Goal: Task Accomplishment & Management: Manage account settings

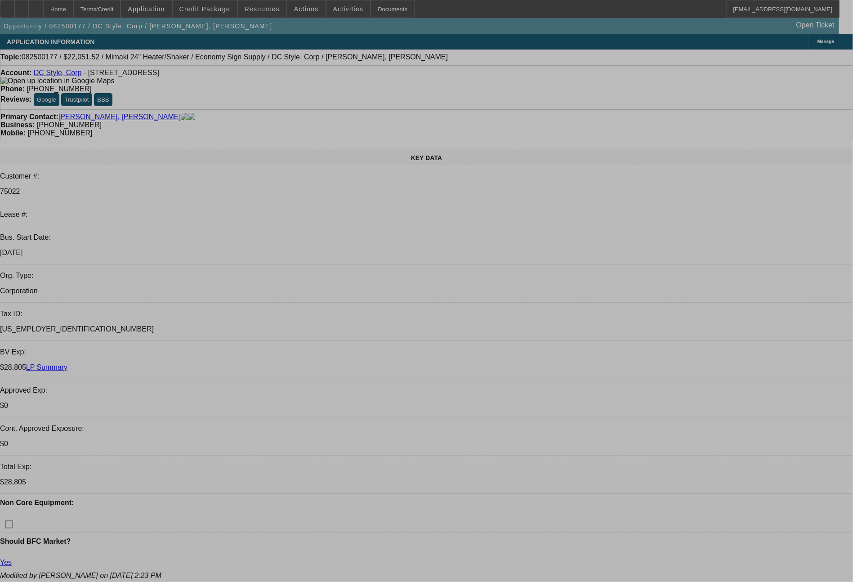
select select "0"
select select "6"
select select "0"
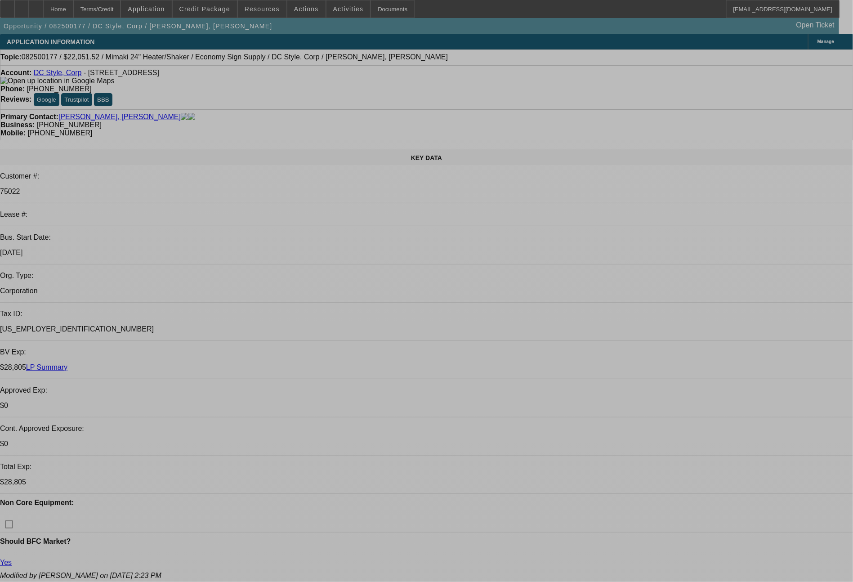
select select "0"
select select "6"
select select "0"
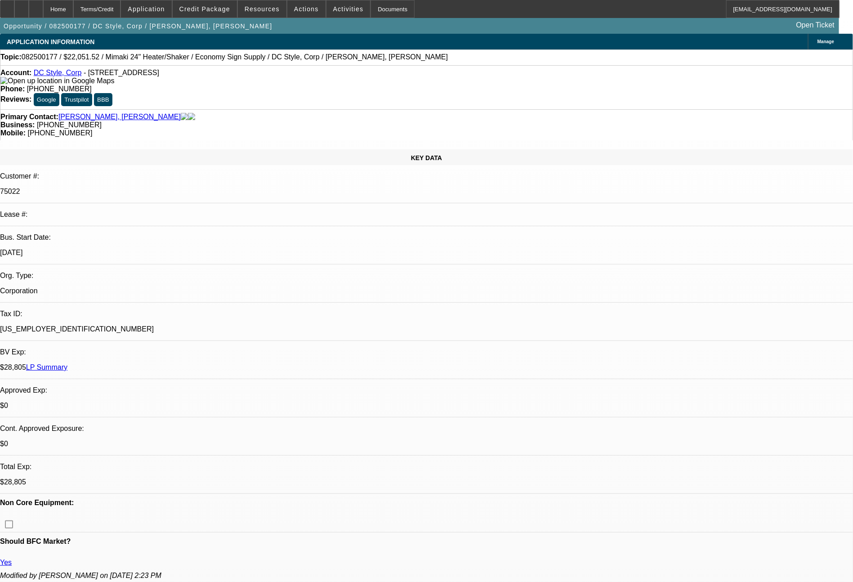
select select "0"
select select "6"
select select "0"
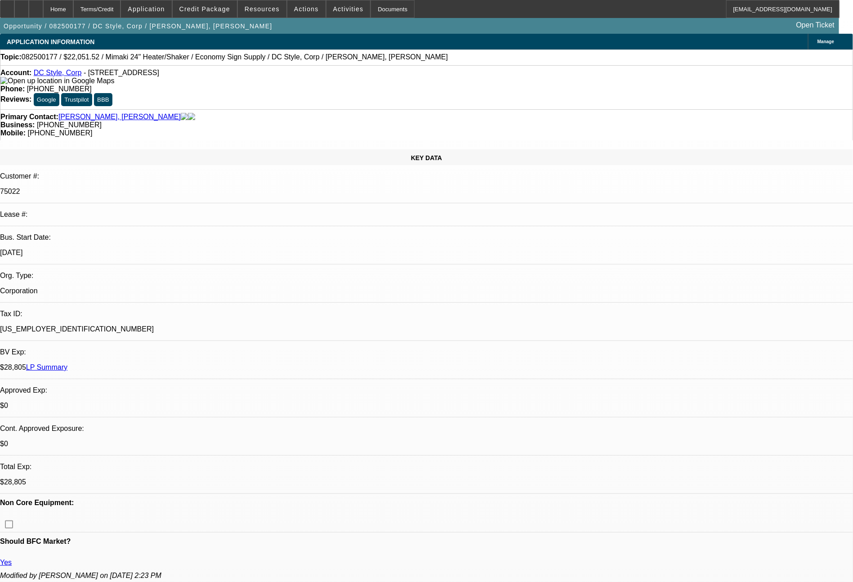
select select "6"
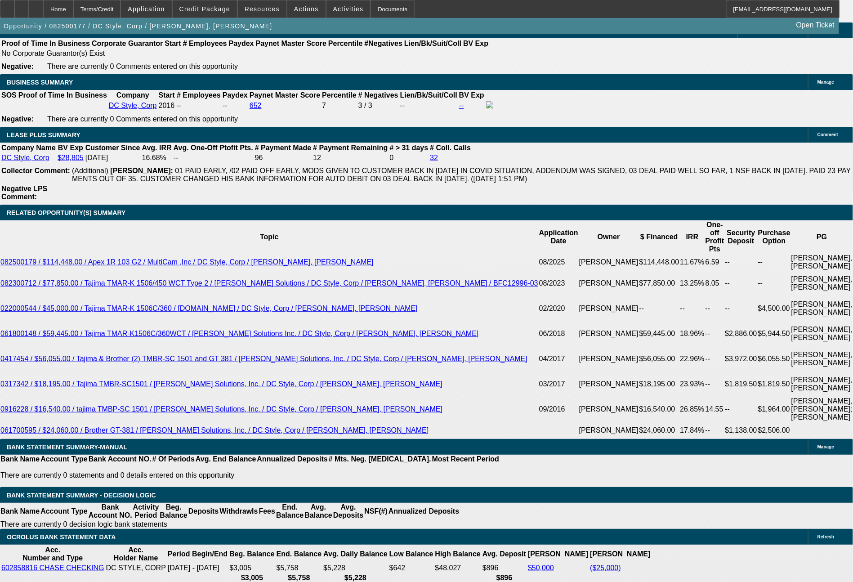
scroll to position [1620, 0]
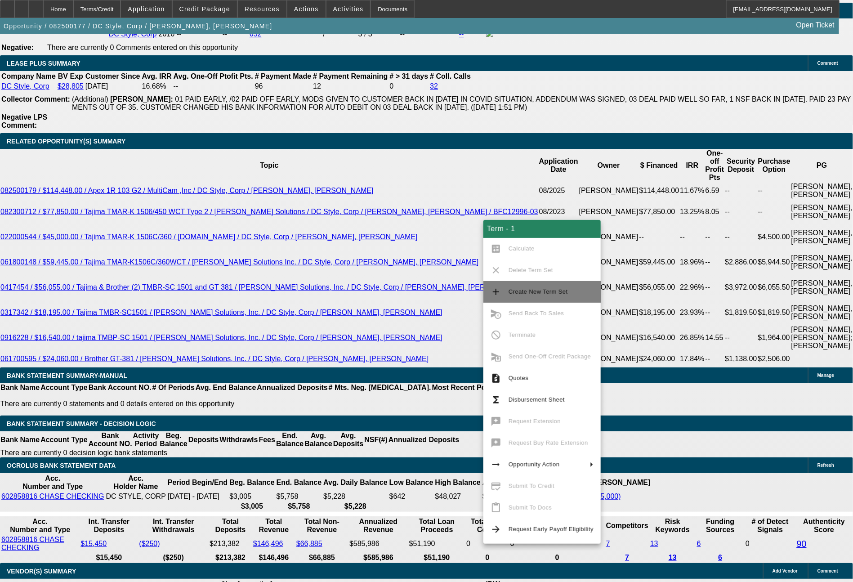
click at [539, 294] on span "Create New Term Set" at bounding box center [537, 291] width 59 height 7
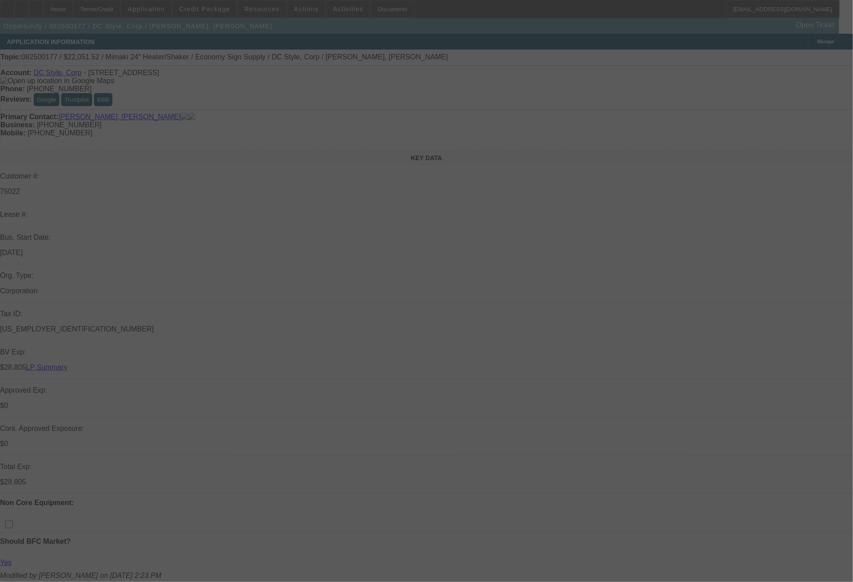
select select "0"
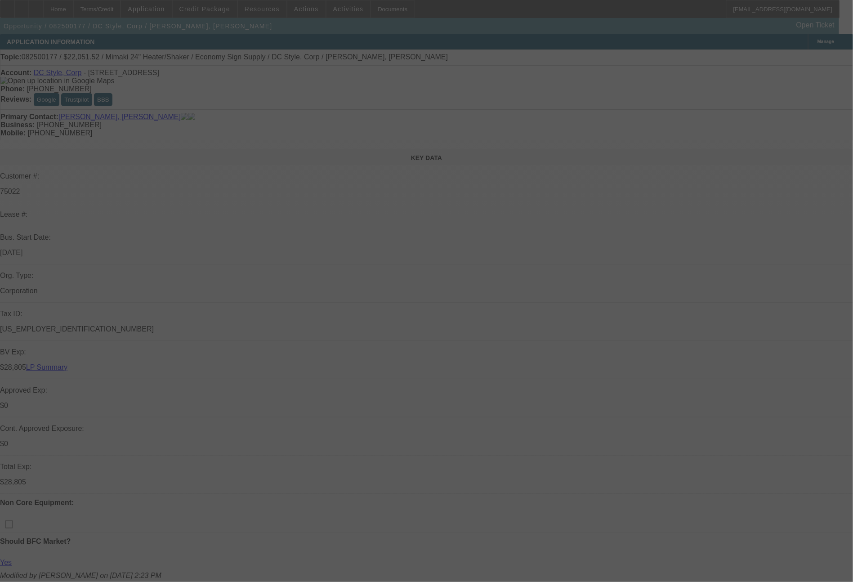
select select "0"
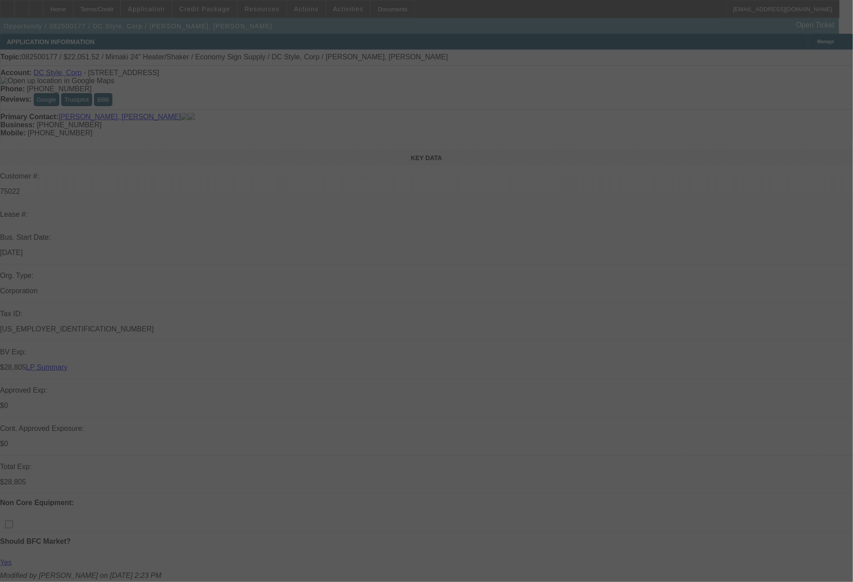
select select "0"
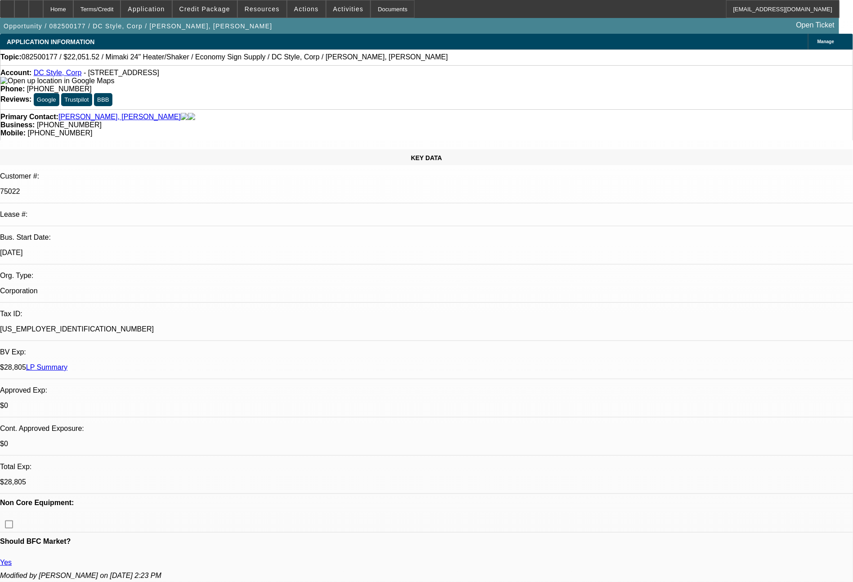
select select "1"
select select "6"
select select "1"
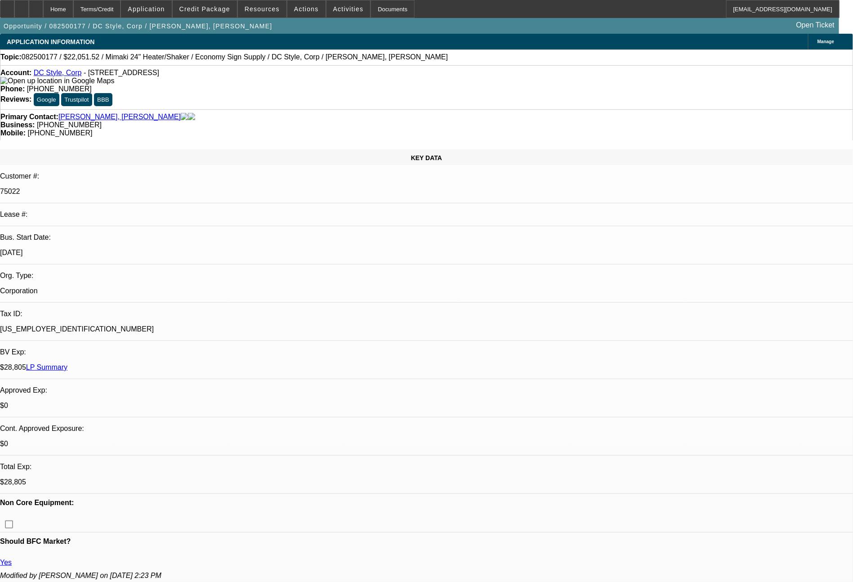
select select "6"
select select "1"
select select "6"
select select "1"
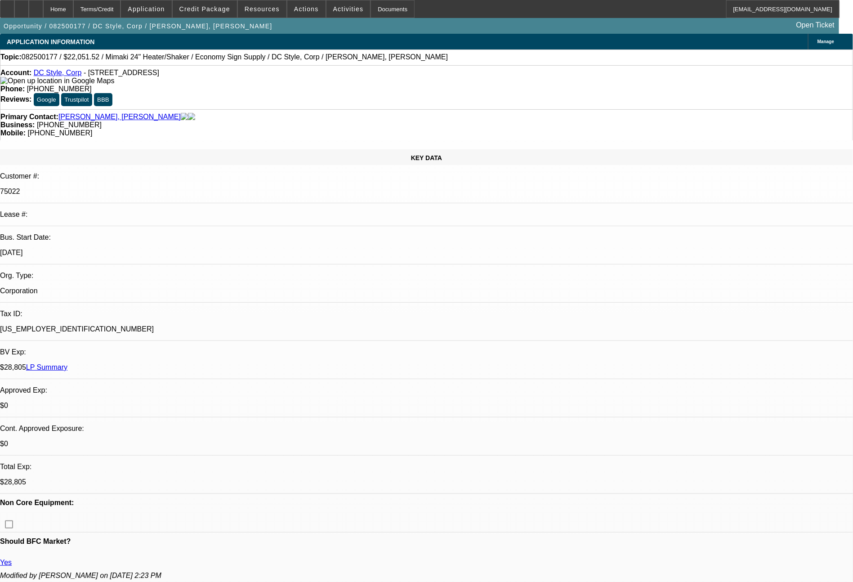
select select "1"
select select "6"
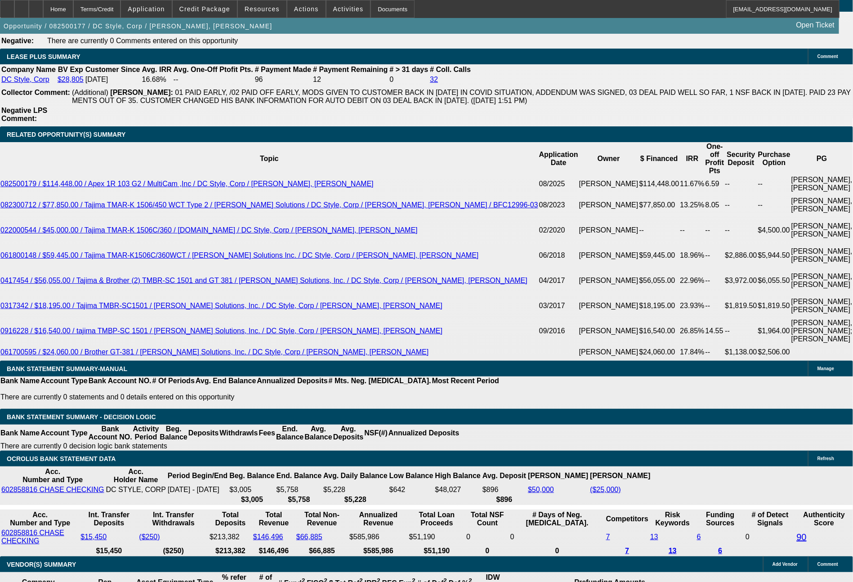
scroll to position [1644, 0]
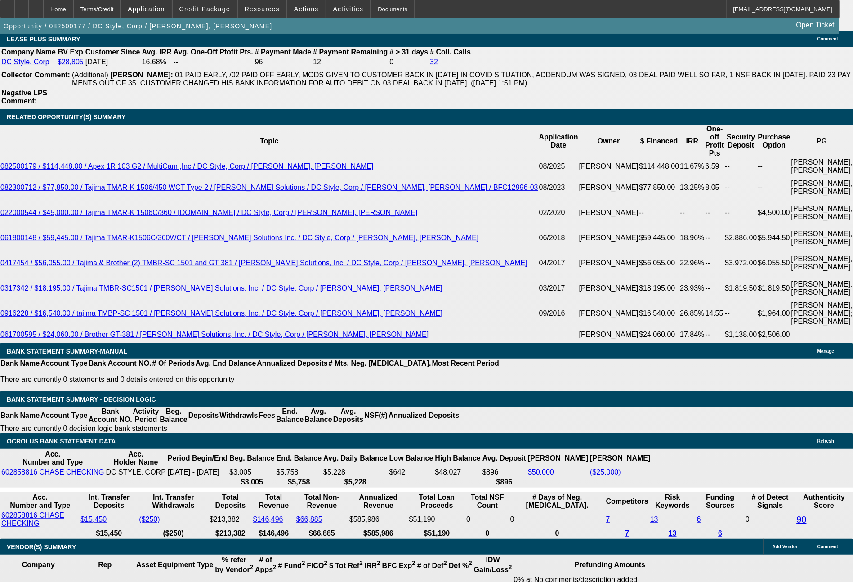
drag, startPoint x: 142, startPoint y: 328, endPoint x: 189, endPoint y: 335, distance: 47.7
type input "79"
type input "UNKNOWN"
type input "796"
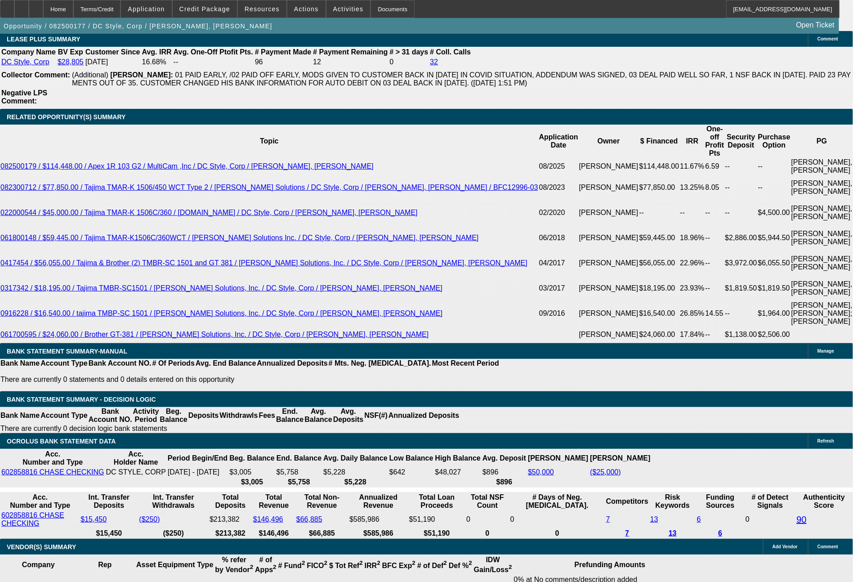
type input "17.9"
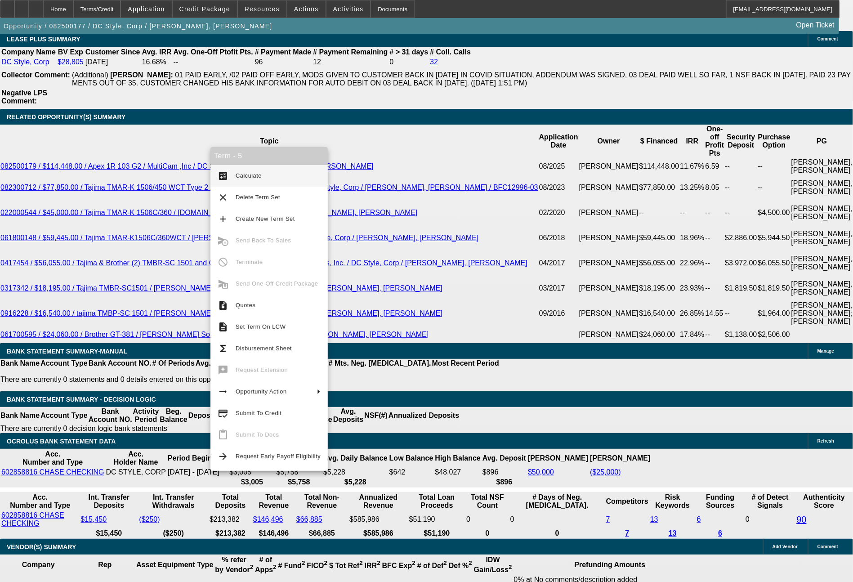
type input "$796.00"
click at [253, 181] on span "Calculate" at bounding box center [278, 175] width 85 height 11
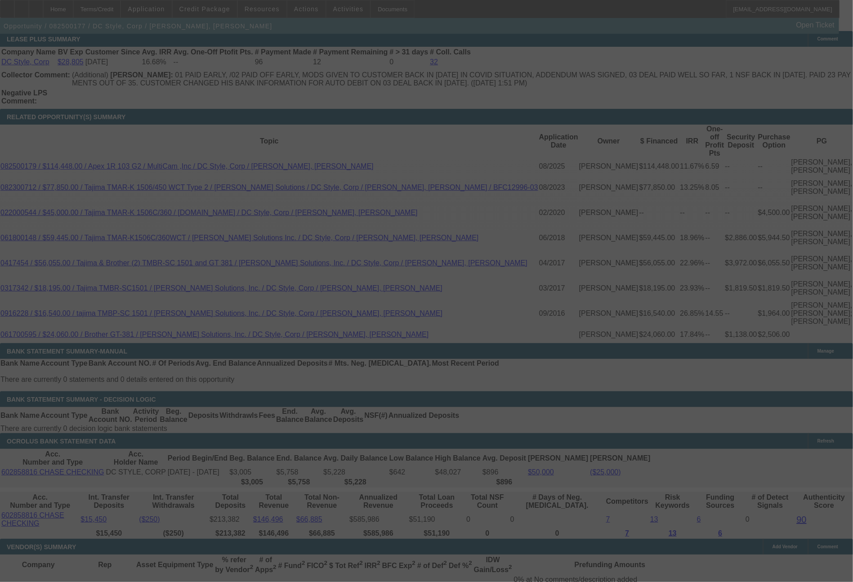
click at [836, 223] on div at bounding box center [426, 291] width 853 height 582
click at [840, 226] on div at bounding box center [426, 291] width 853 height 582
select select "0"
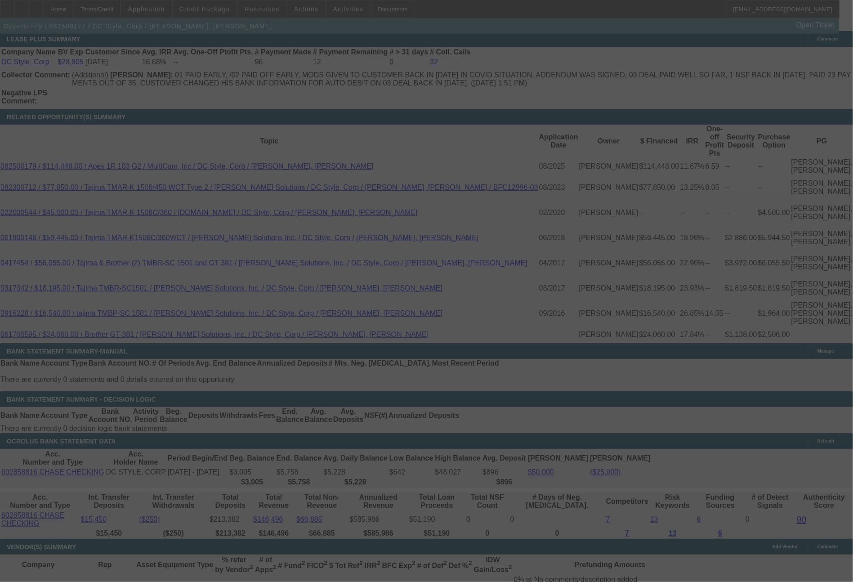
select select "0"
select select "6"
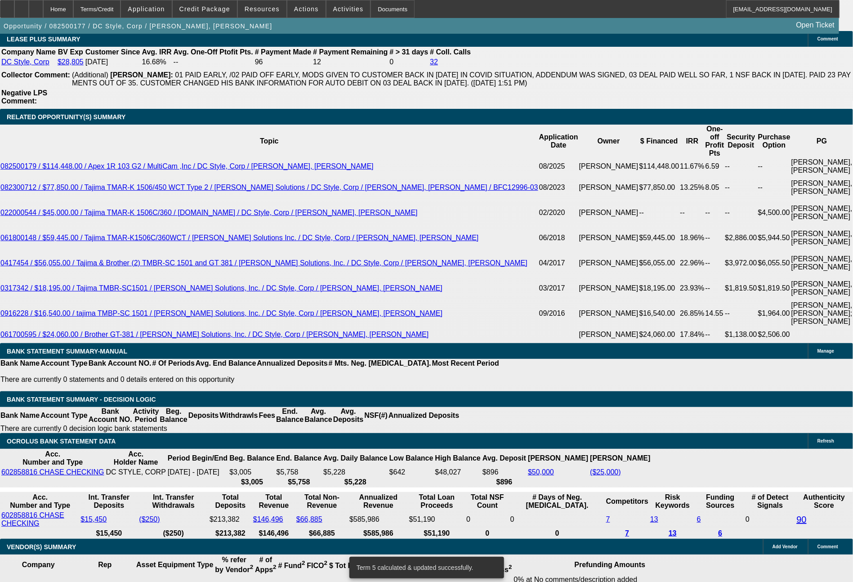
scroll to position [216, 0]
click at [13, 9] on div at bounding box center [7, 9] width 14 height 18
click at [290, 9] on span at bounding box center [306, 9] width 38 height 22
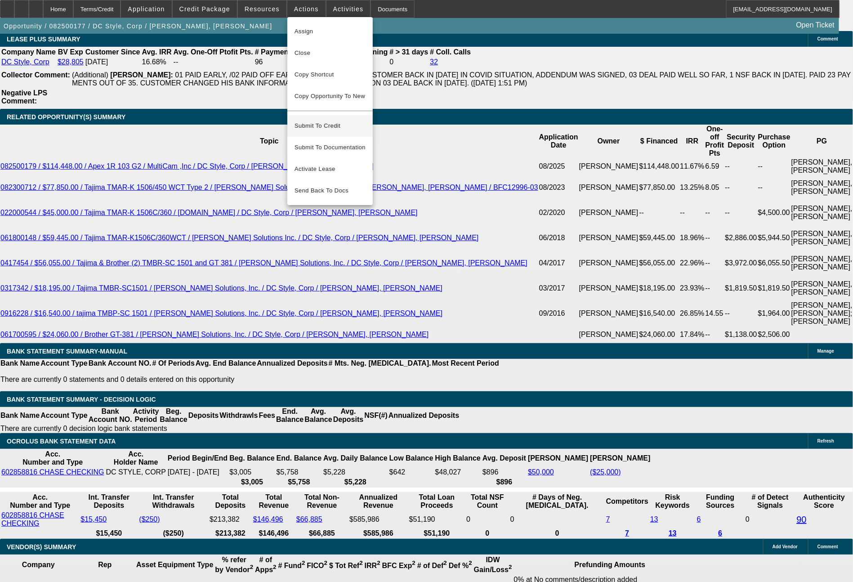
click at [324, 122] on span "Submit To Credit" at bounding box center [329, 125] width 71 height 11
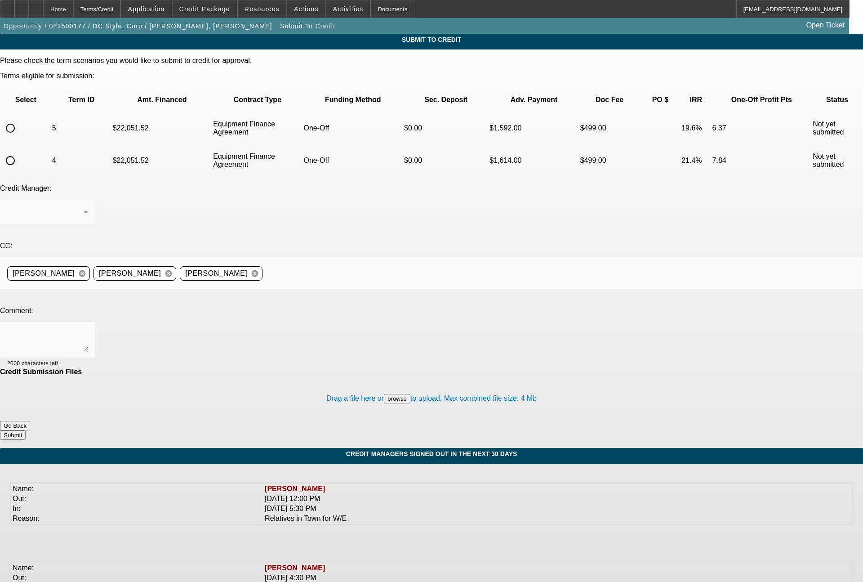
click at [19, 119] on input "radio" at bounding box center [10, 128] width 18 height 18
radio input "true"
click at [88, 329] on textarea at bounding box center [47, 340] width 81 height 22
type textarea "George - is the contingent approval from Finpac still in place here? The initia…"
click at [26, 430] on button "Submit" at bounding box center [13, 434] width 26 height 9
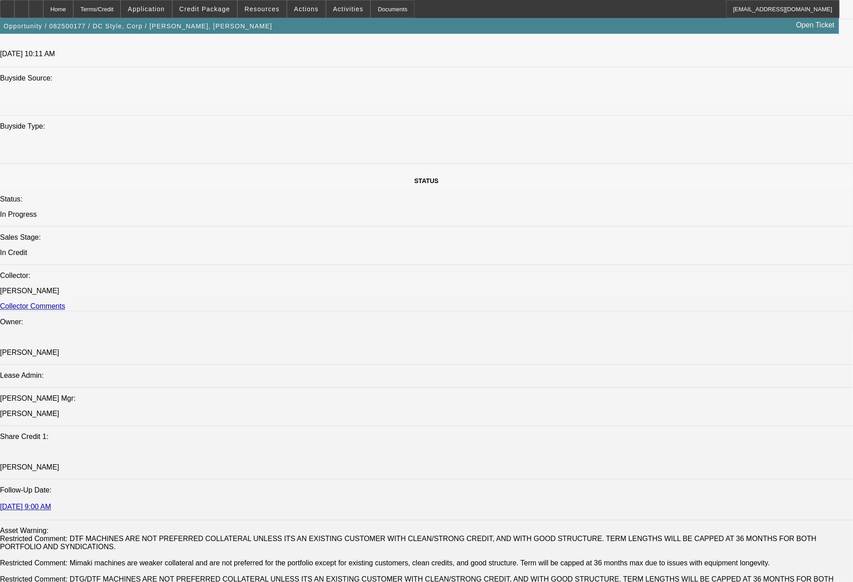
select select "0"
select select "6"
select select "0"
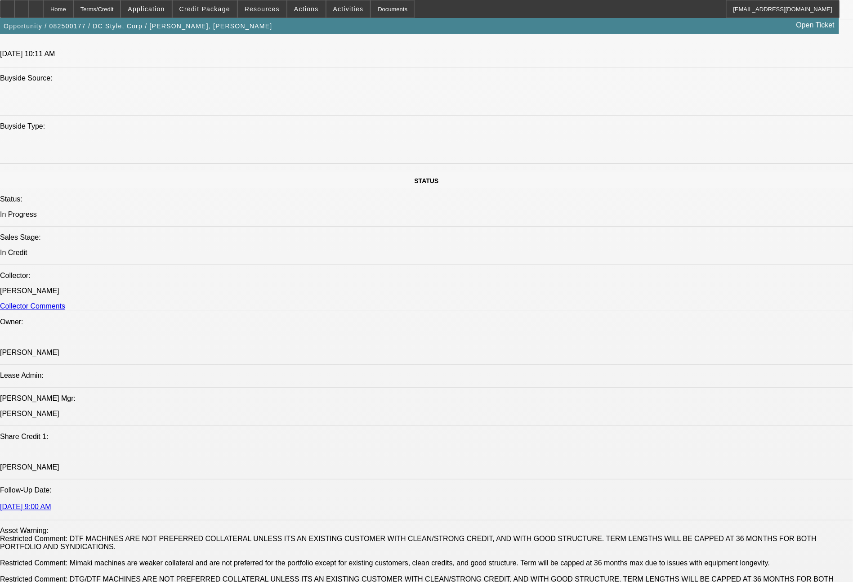
select select "0"
select select "6"
select select "0"
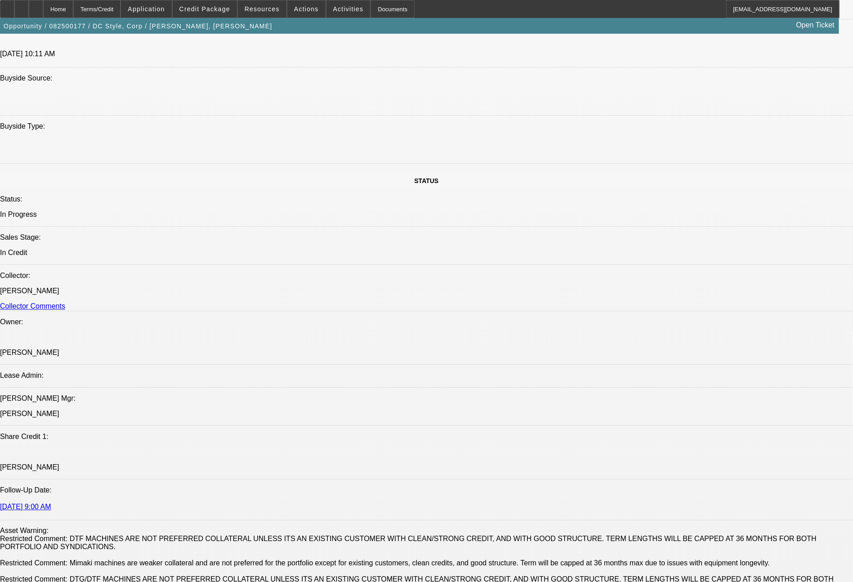
select select "0"
select select "6"
select select "0"
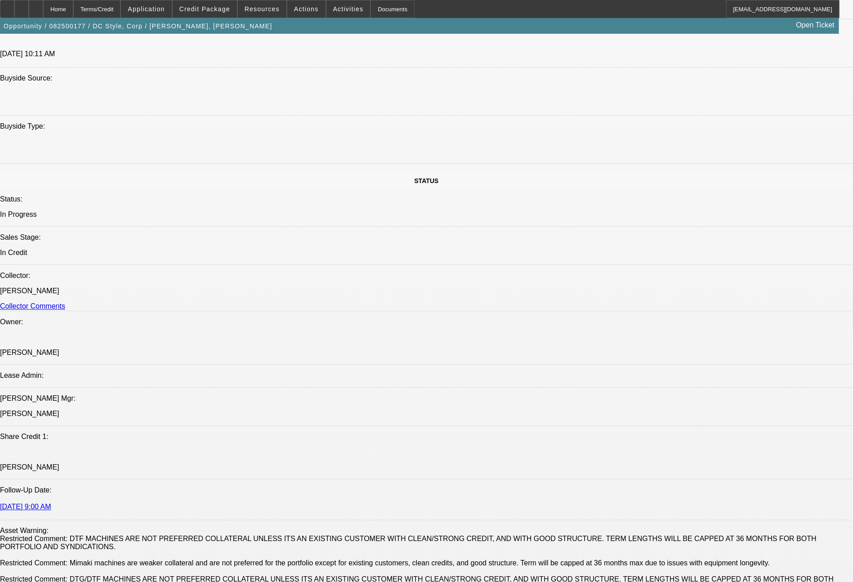
select select "6"
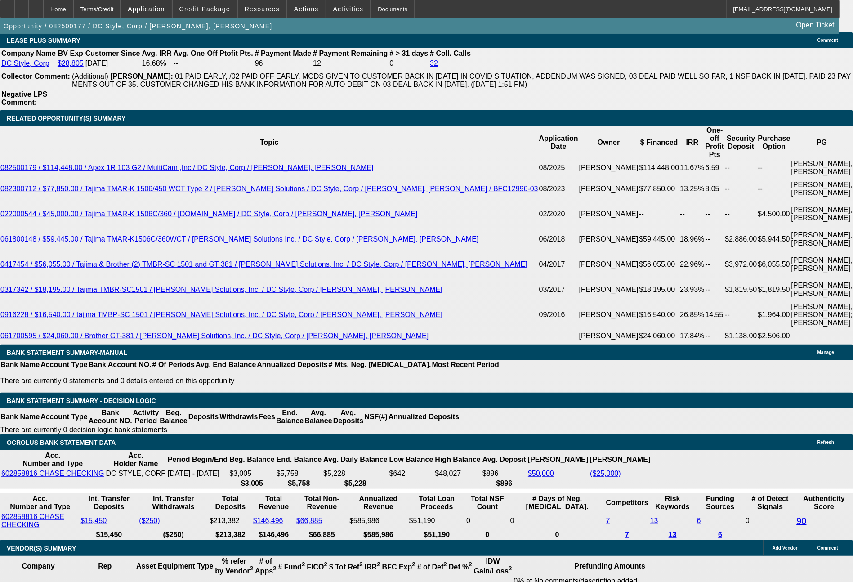
scroll to position [1658, 0]
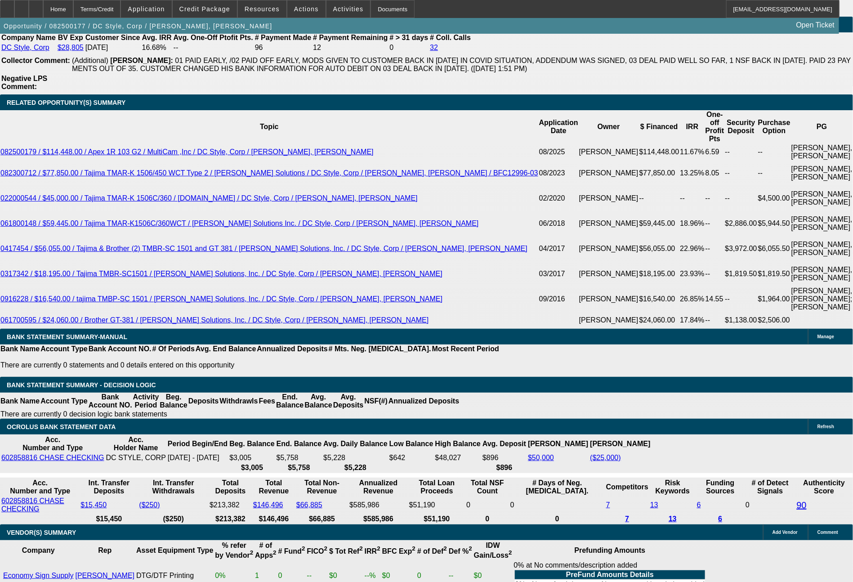
drag, startPoint x: 138, startPoint y: 313, endPoint x: 178, endPoint y: 318, distance: 40.8
select select "0"
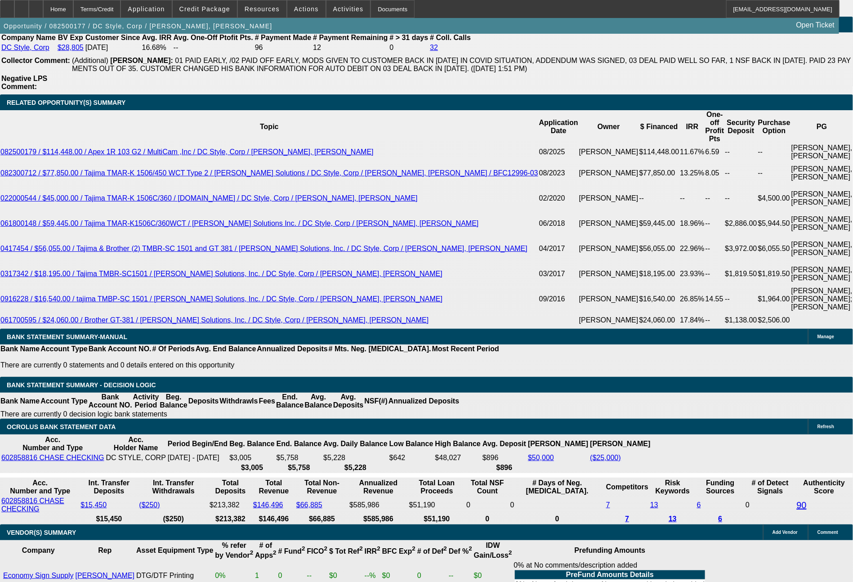
select select "0"
select select "6"
select select "0"
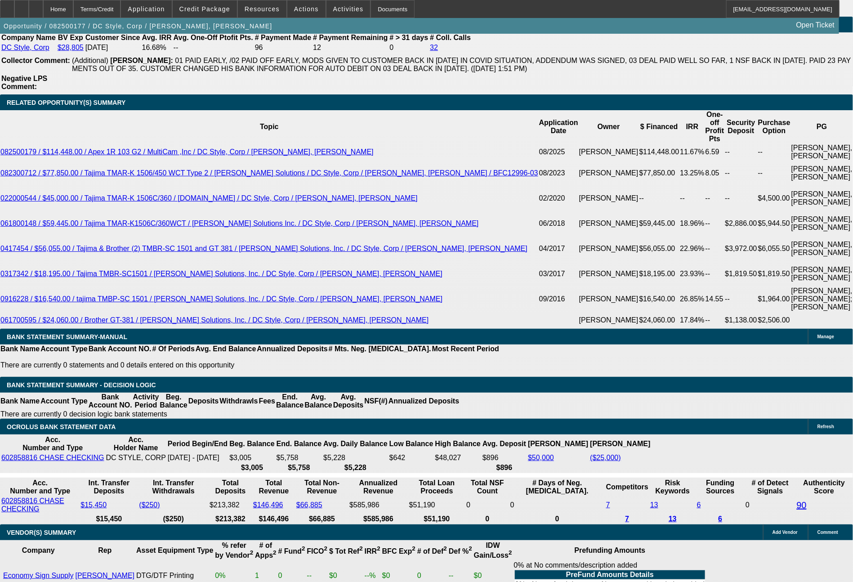
select select "0"
select select "6"
select select "0"
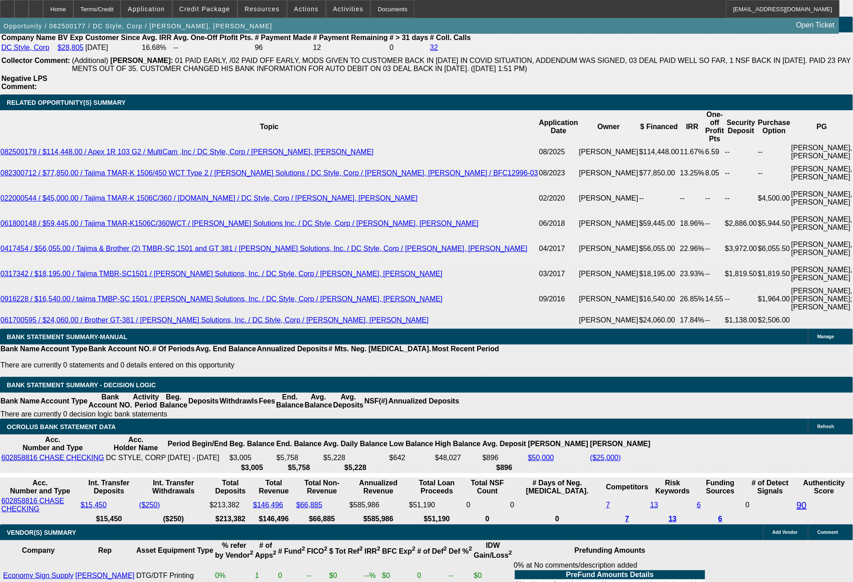
select select "6"
select select "0"
select select "6"
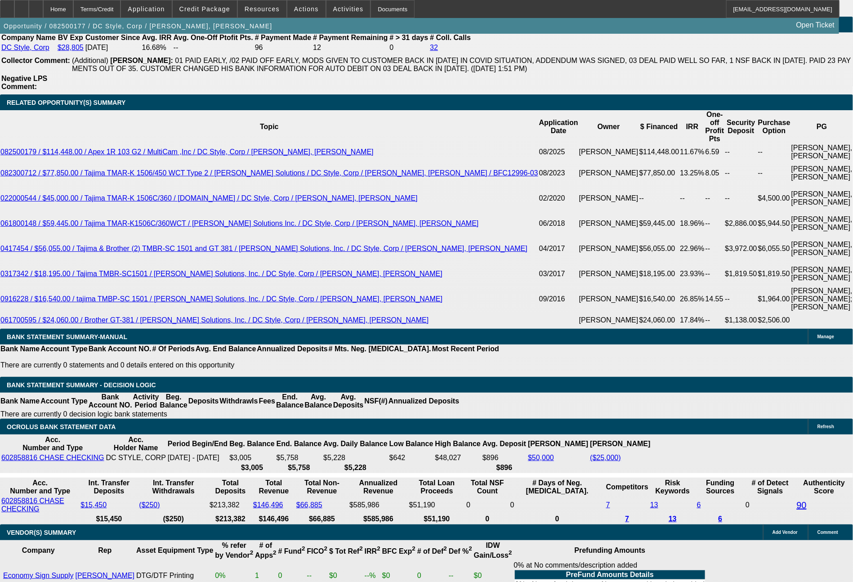
select select "0"
select select "6"
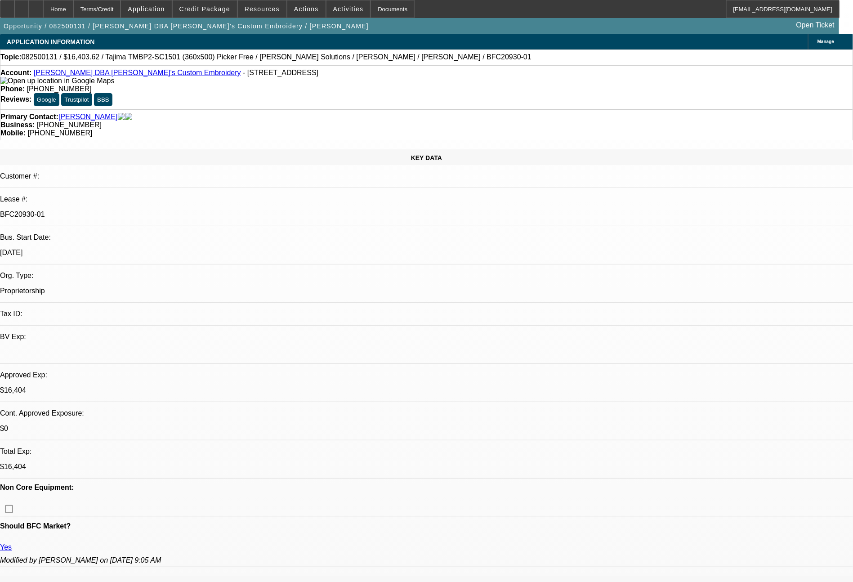
select select "0"
select select "2"
select select "0"
select select "6"
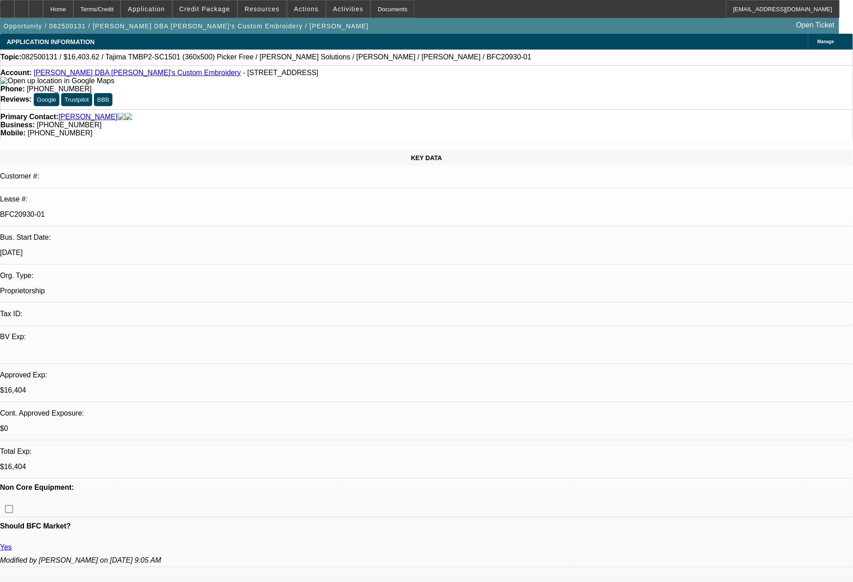
select select "0"
select select "2"
select select "0"
select select "6"
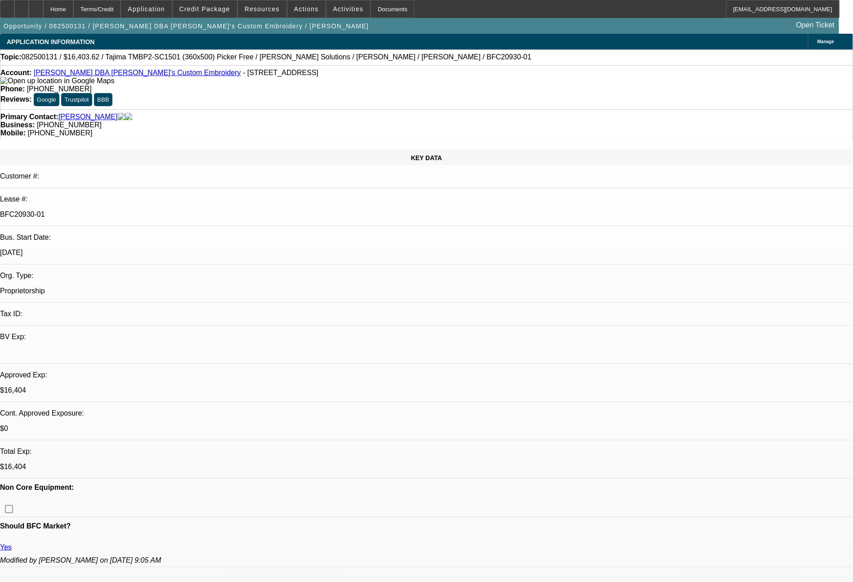
select select "0"
select select "2"
select select "0"
select select "6"
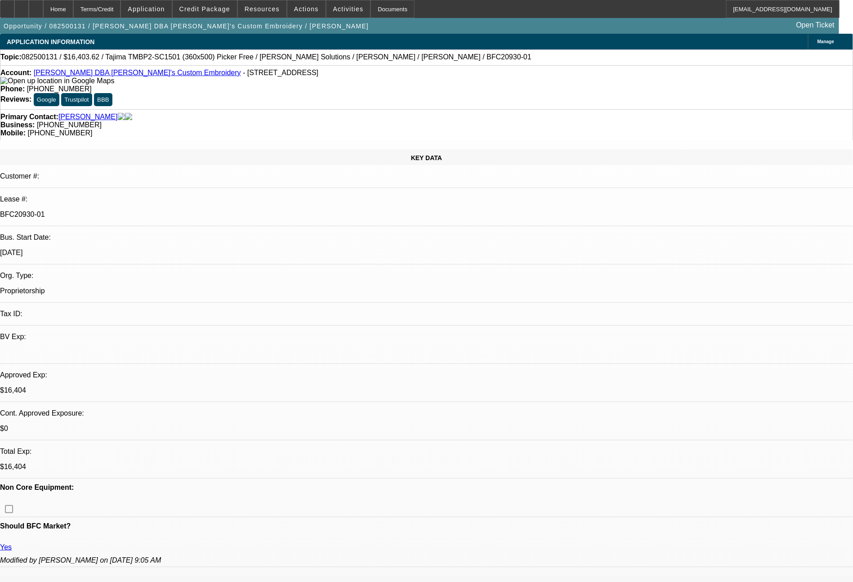
select select "0"
select select "2"
select select "0"
select select "6"
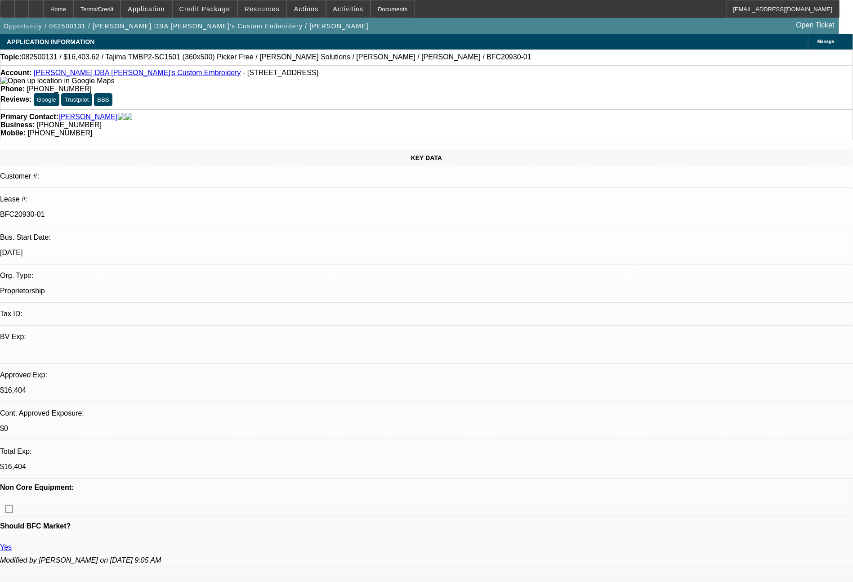
drag, startPoint x: 20, startPoint y: 9, endPoint x: 33, endPoint y: 21, distance: 16.9
click at [14, 9] on div at bounding box center [7, 9] width 14 height 18
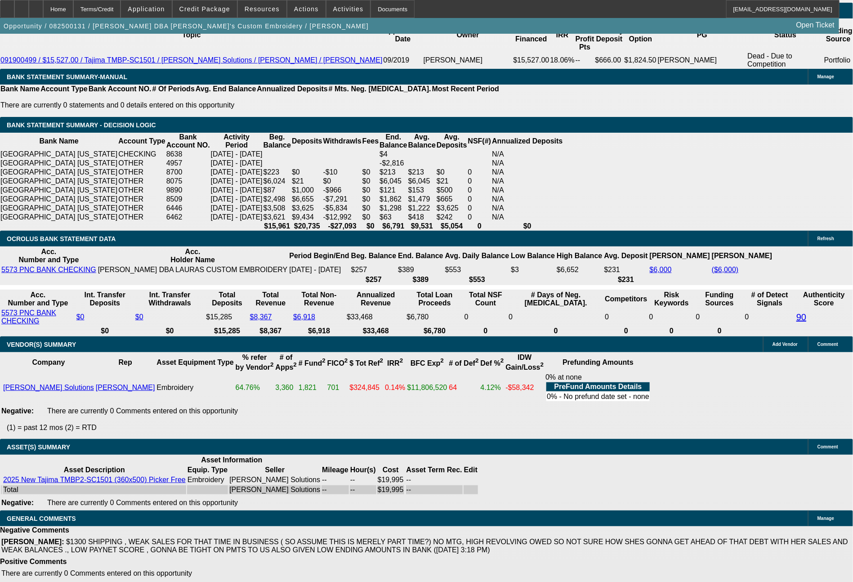
scroll to position [1541, 0]
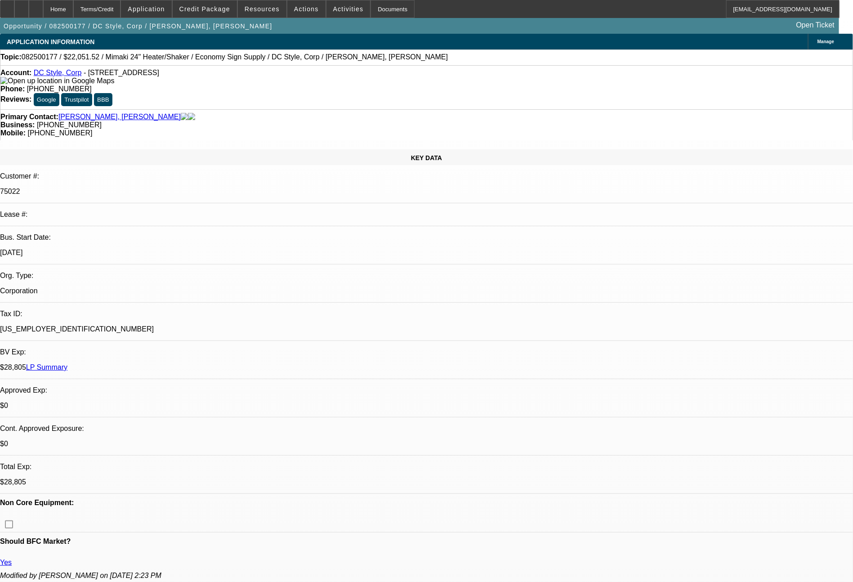
select select "0"
select select "6"
select select "0"
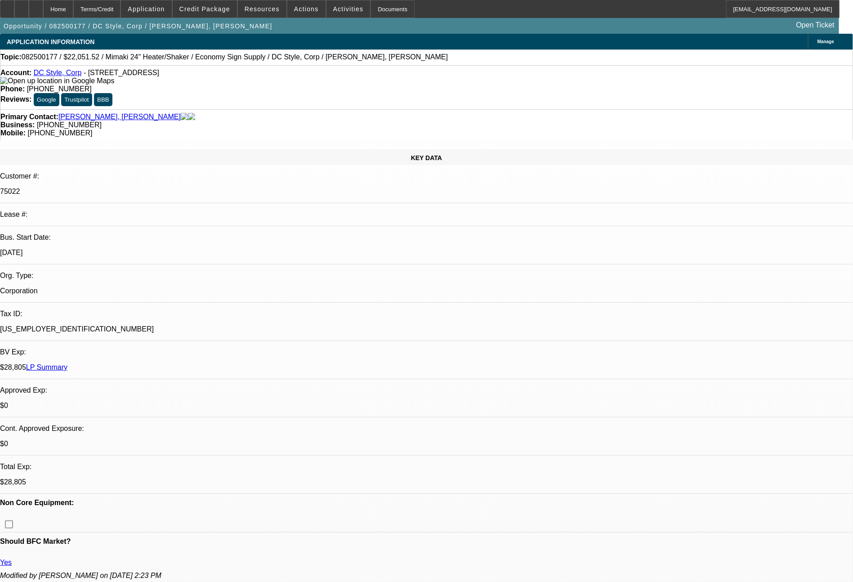
select select "0"
select select "6"
select select "0"
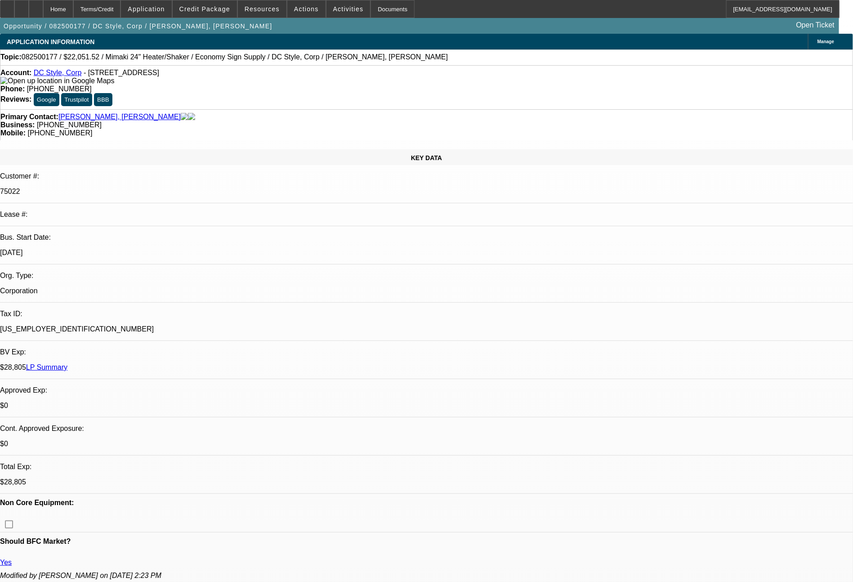
select select "0"
select select "6"
select select "0"
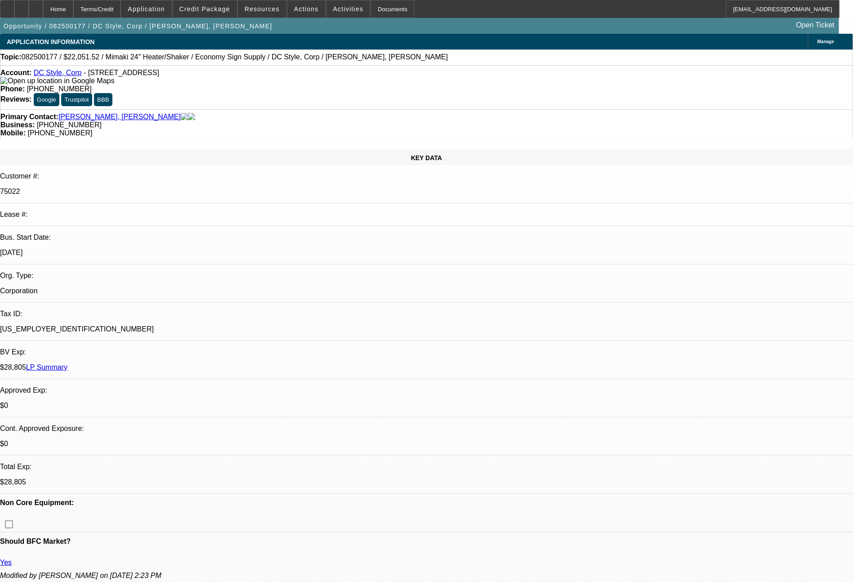
select select "6"
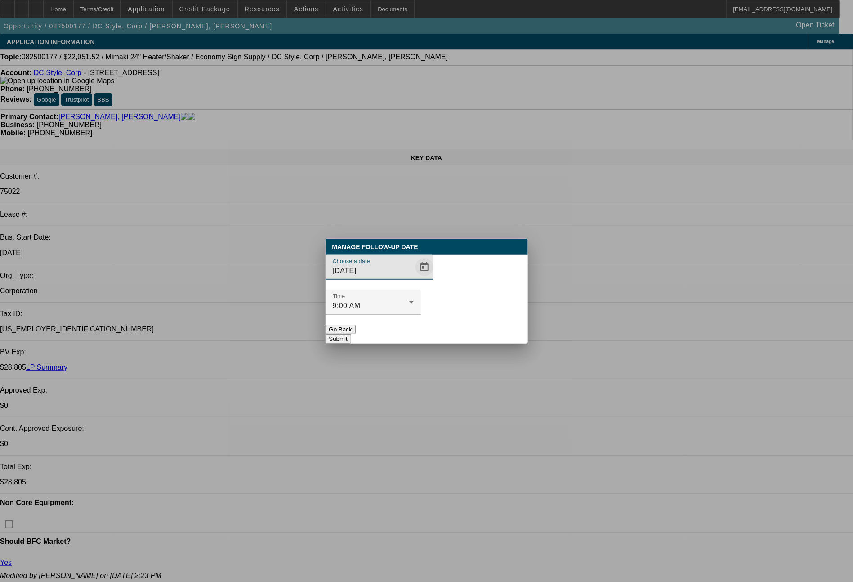
click at [413, 278] on span "Open calendar" at bounding box center [424, 267] width 22 height 22
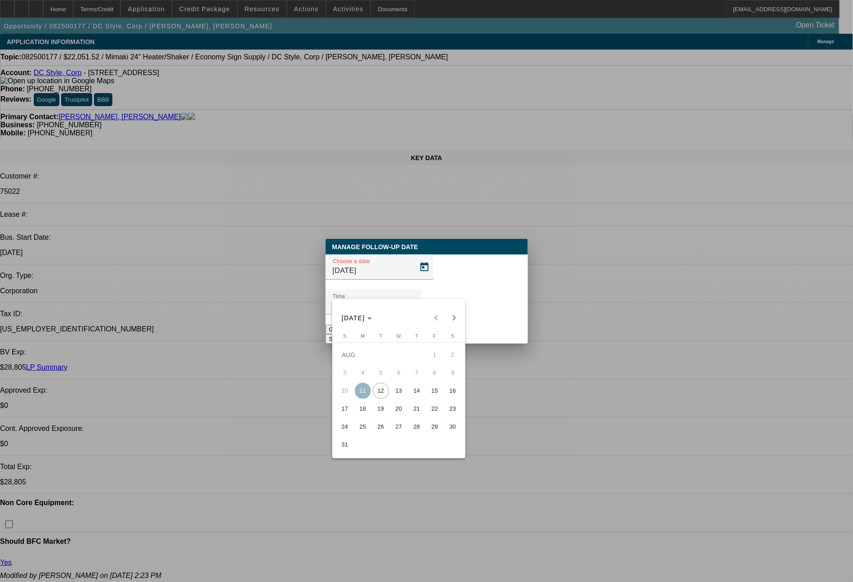
click at [382, 394] on span "12" at bounding box center [381, 390] width 16 height 16
type input "8/12/2025"
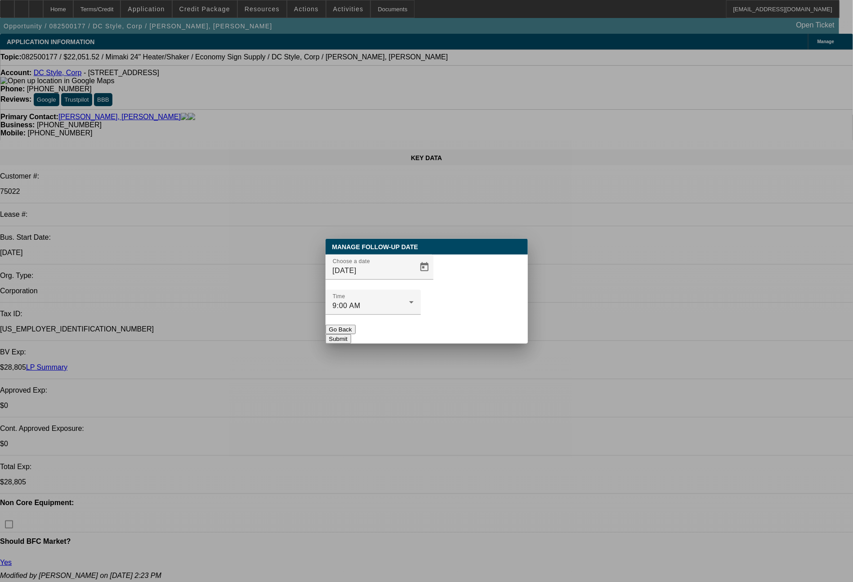
click at [351, 334] on button "Submit" at bounding box center [338, 338] width 26 height 9
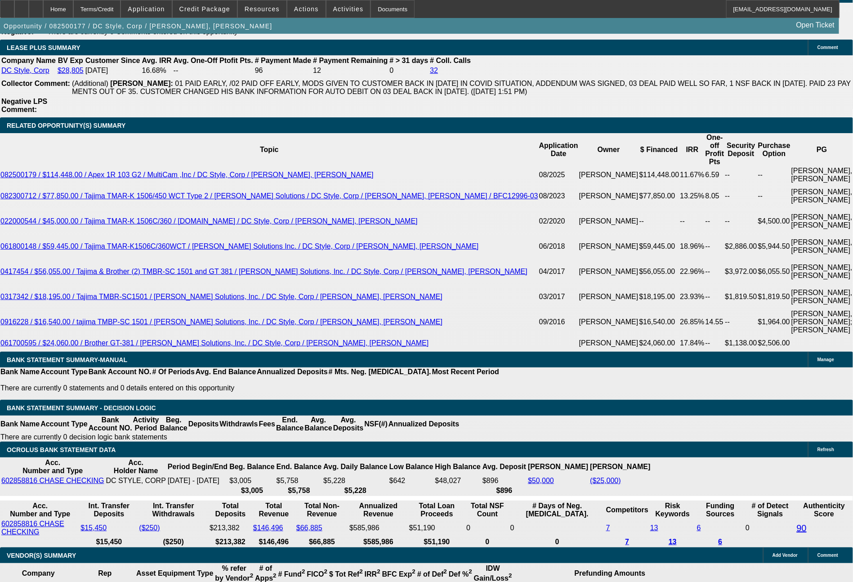
scroll to position [1573, 0]
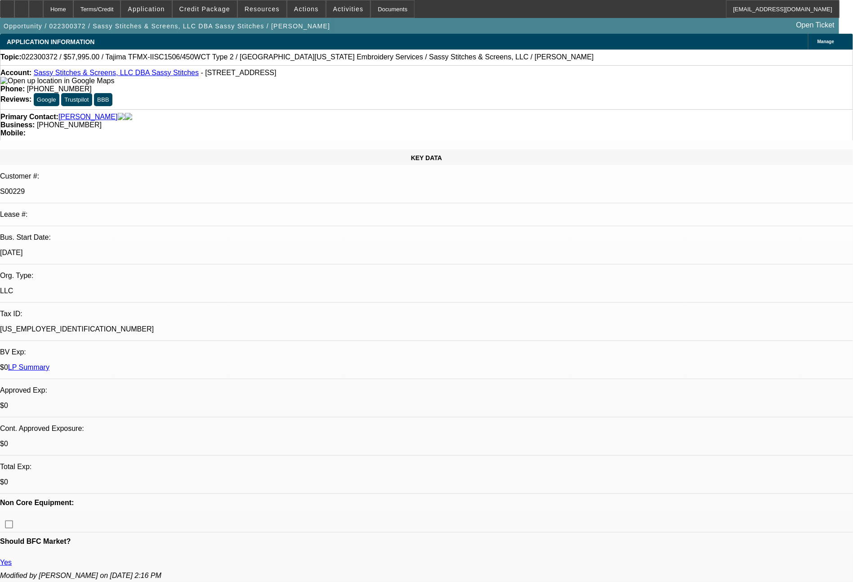
select select "0"
select select "2"
select select "0"
select select "6"
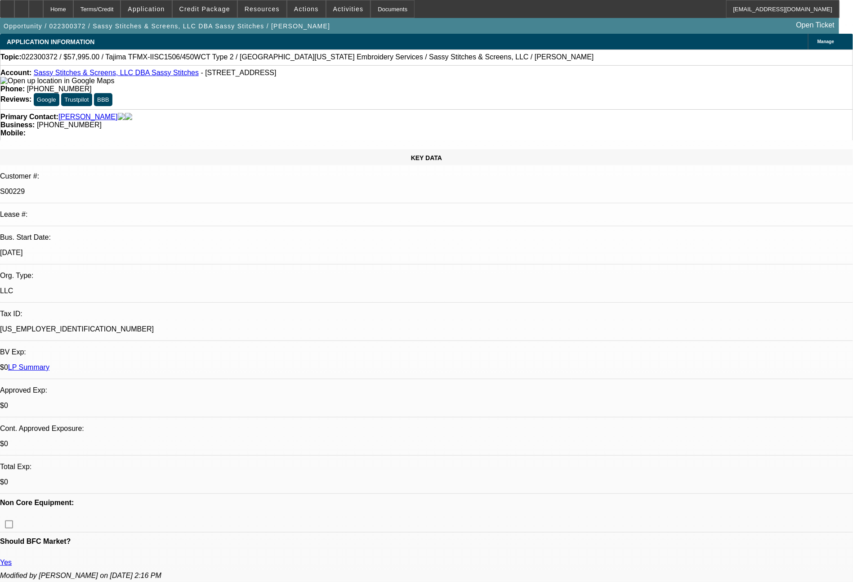
select select "0"
select select "2"
select select "0.1"
select select "4"
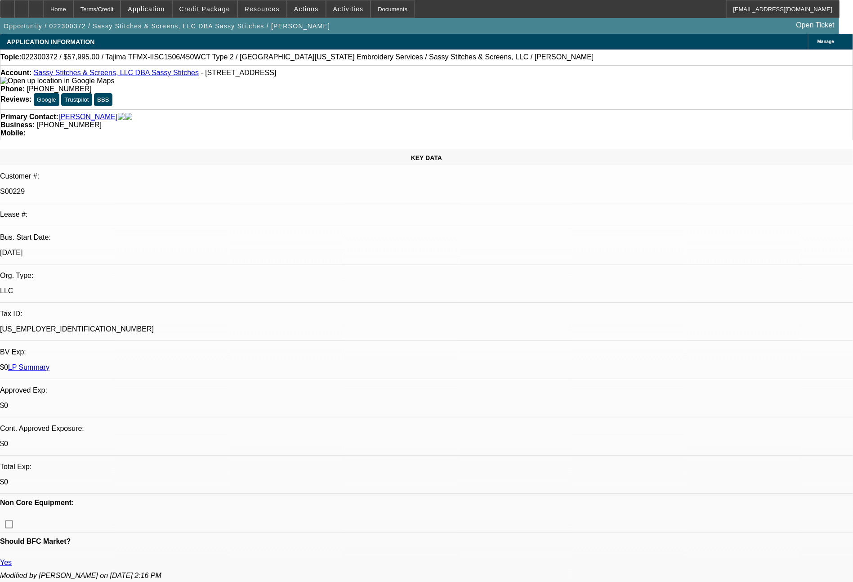
select select "0"
select select "2"
select select "0"
select select "6"
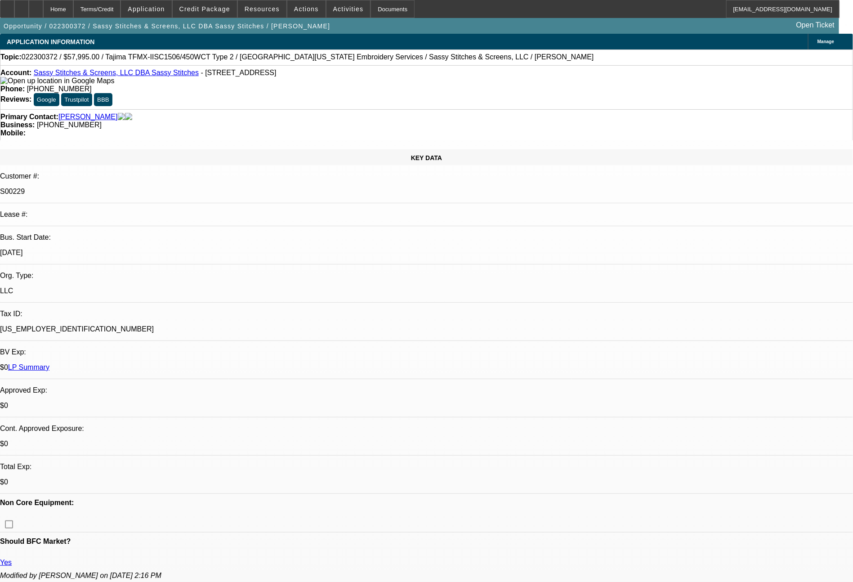
select select "0"
select select "2"
select select "0.1"
select select "4"
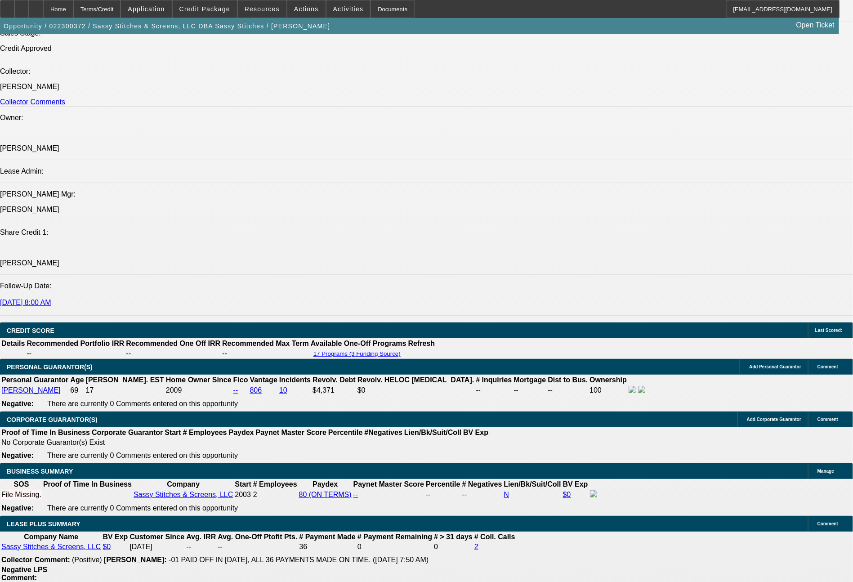
scroll to position [1258, 0]
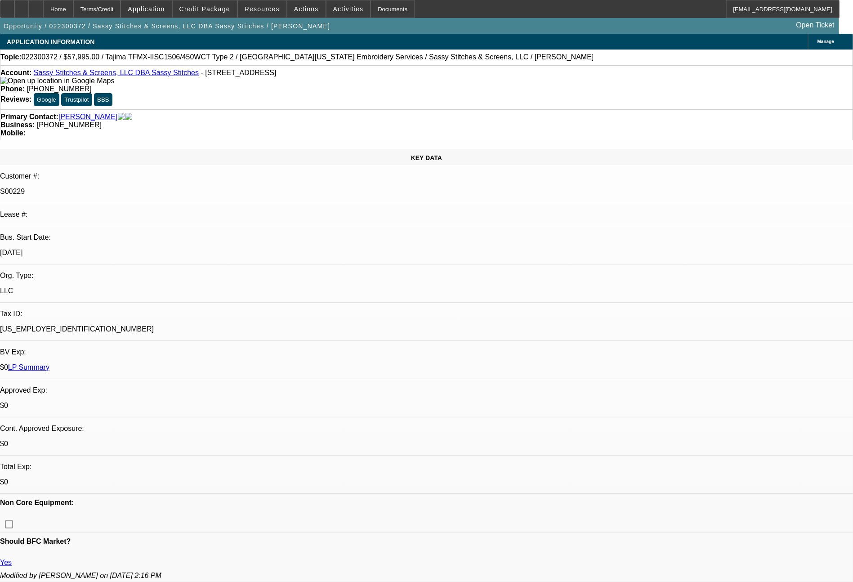
select select "0"
select select "2"
select select "0"
select select "6"
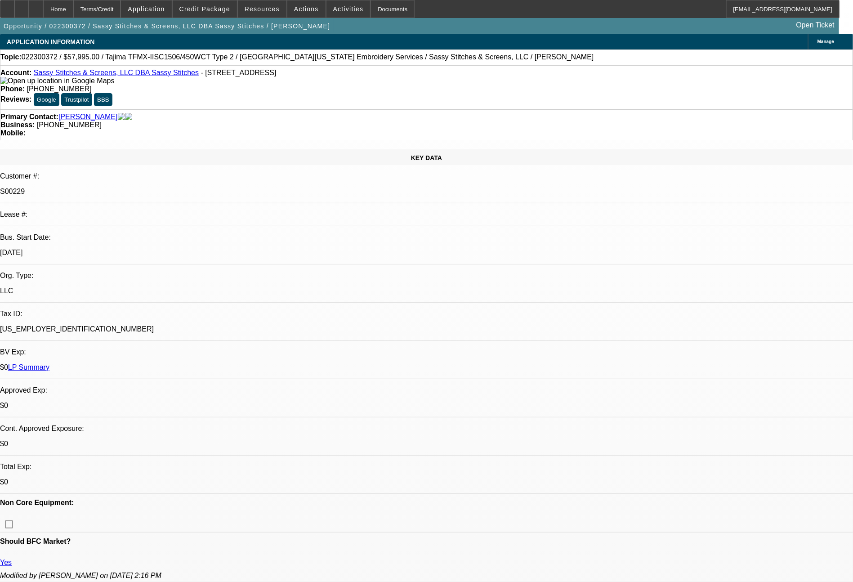
select select "0"
select select "2"
select select "0.1"
select select "4"
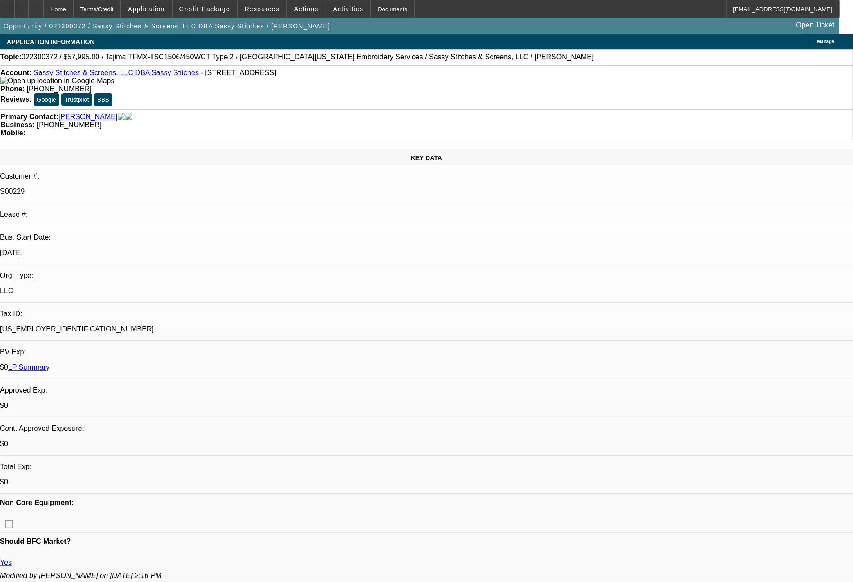
select select "0"
select select "2"
select select "0"
select select "6"
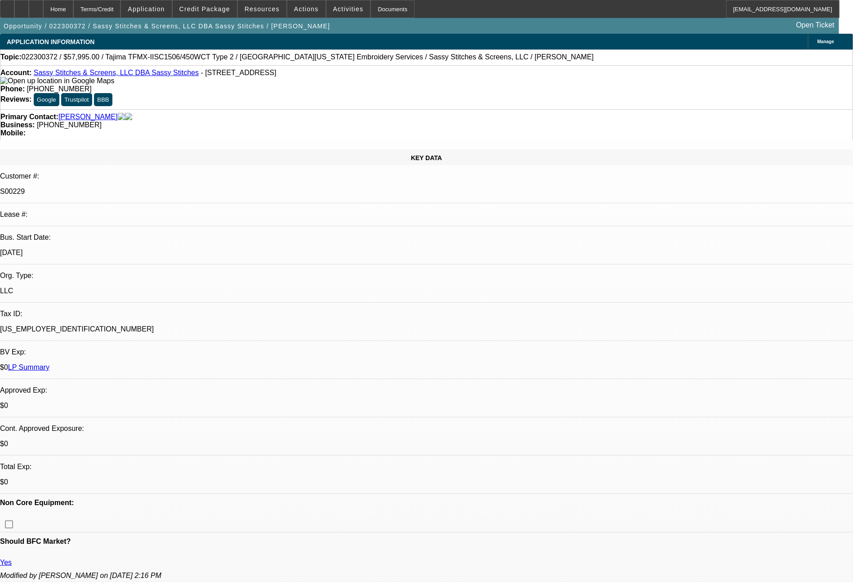
select select "0"
select select "2"
select select "0.1"
select select "4"
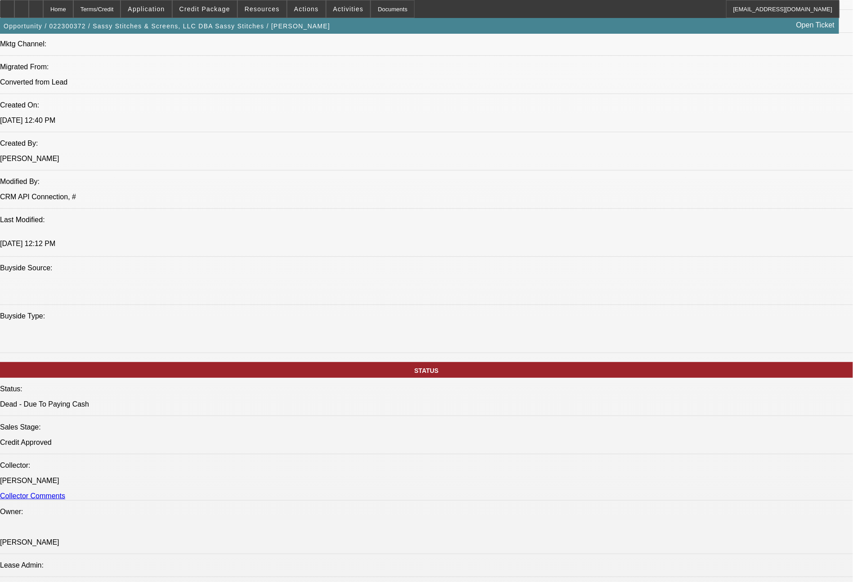
scroll to position [1183, 0]
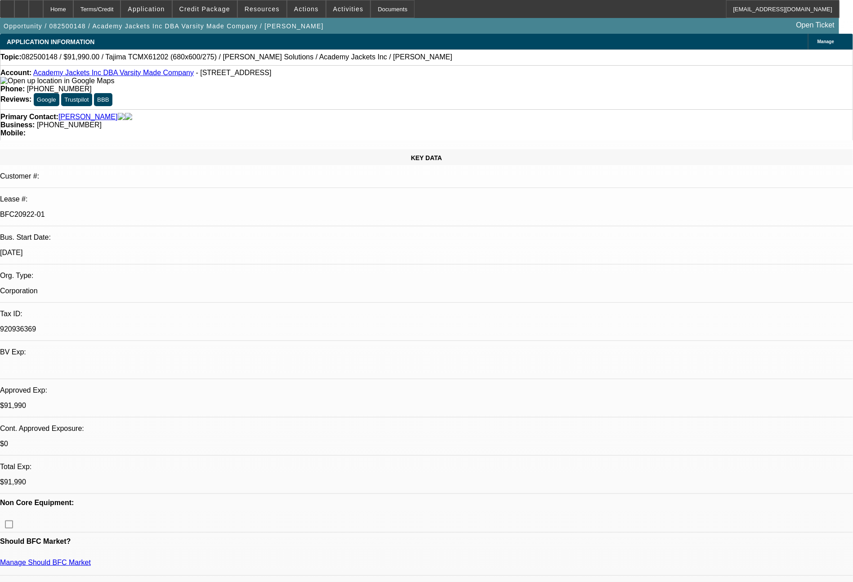
select select "0"
select select "2"
select select "0.1"
select select "4"
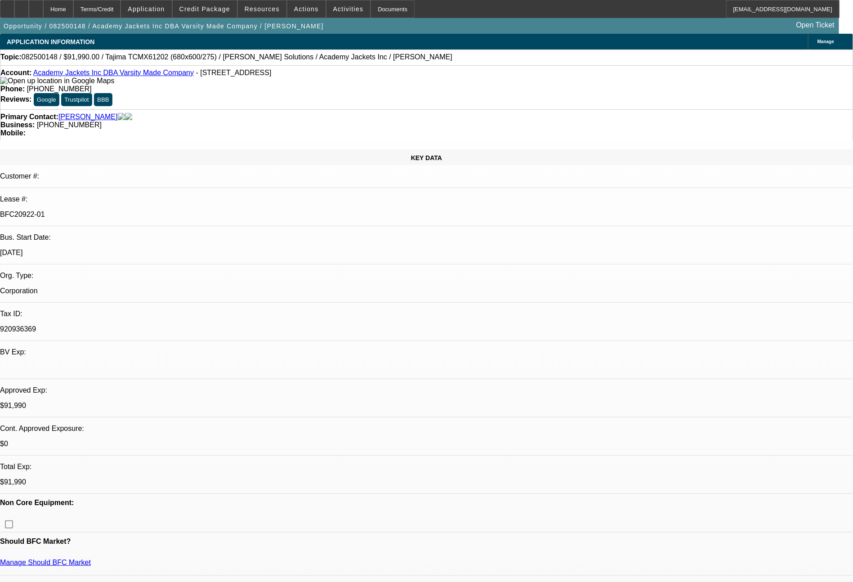
select select "0"
select select "2"
select select "0.1"
select select "4"
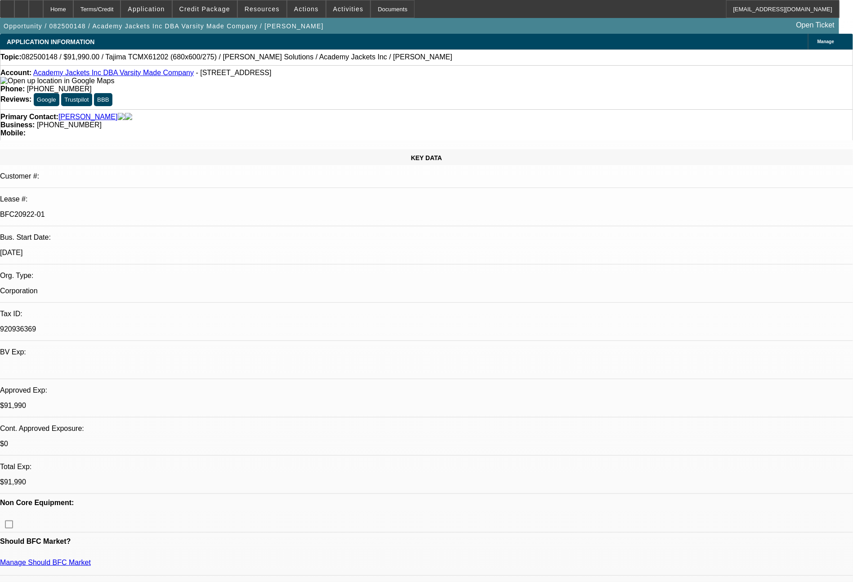
select select "0"
select select "2"
select select "0.1"
select select "4"
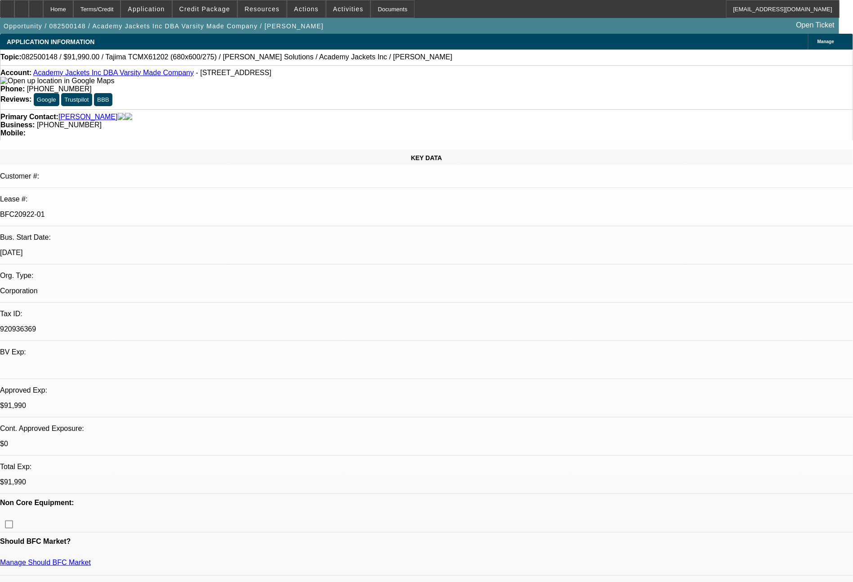
select select "0"
select select "2"
select select "0.1"
select select "4"
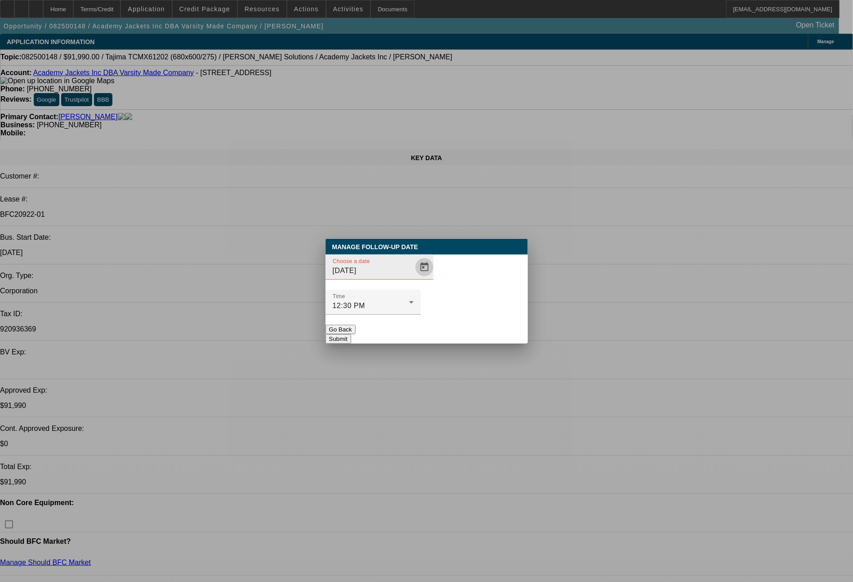
click at [413, 278] on span "Open calendar" at bounding box center [424, 267] width 22 height 22
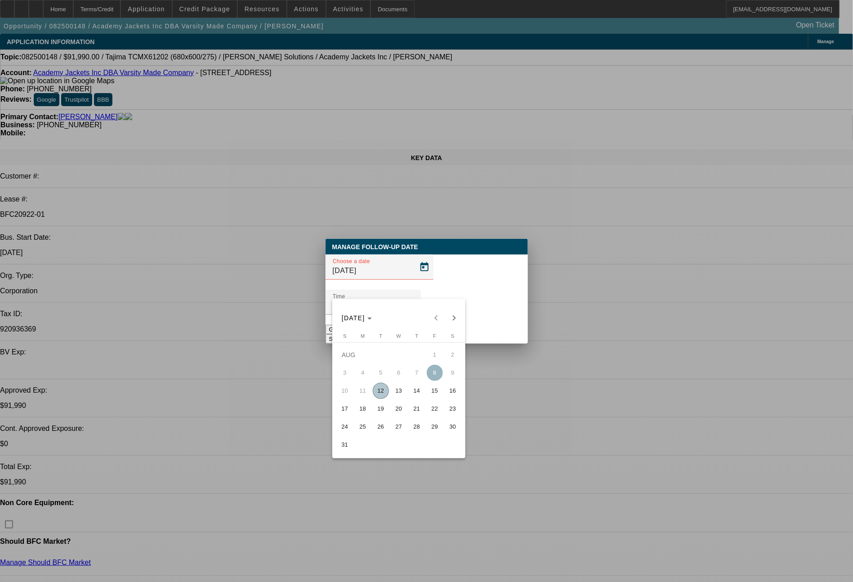
click at [377, 395] on span "12" at bounding box center [381, 390] width 16 height 16
type input "[DATE]"
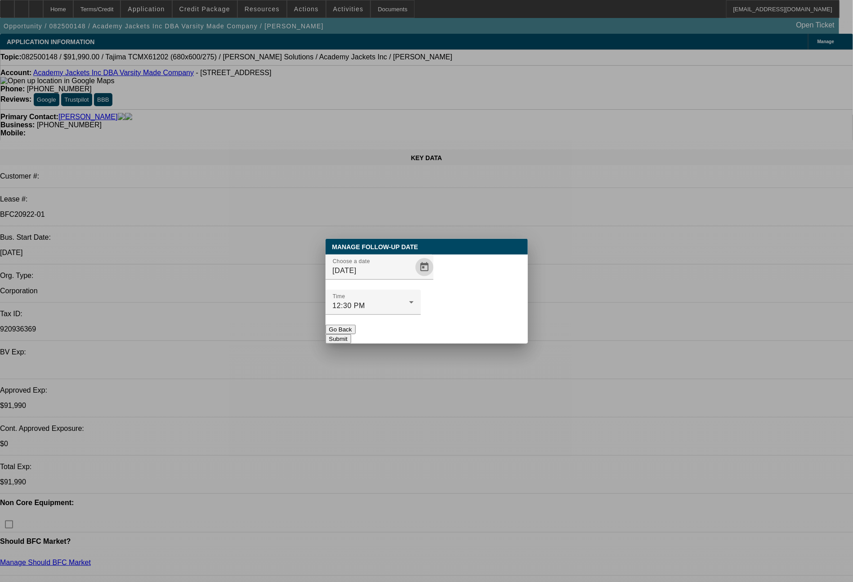
click at [351, 334] on button "Submit" at bounding box center [338, 338] width 26 height 9
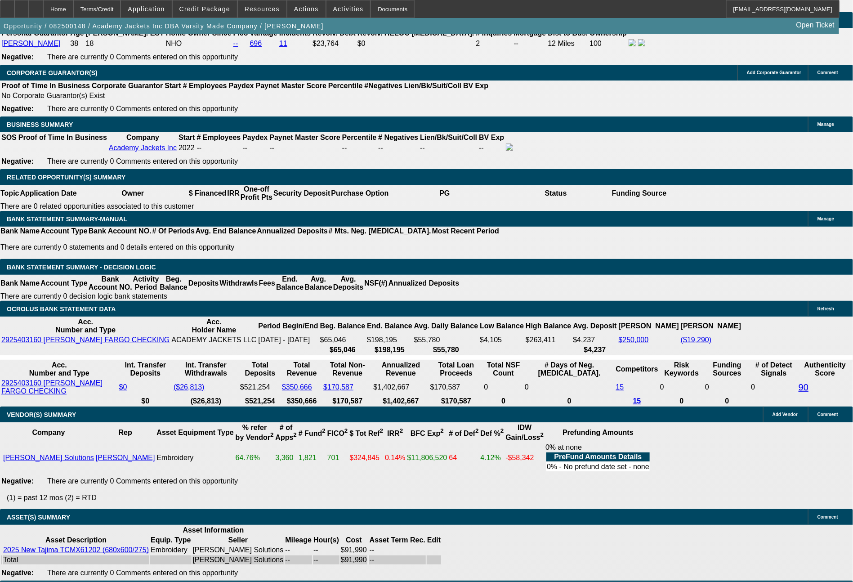
scroll to position [1320, 0]
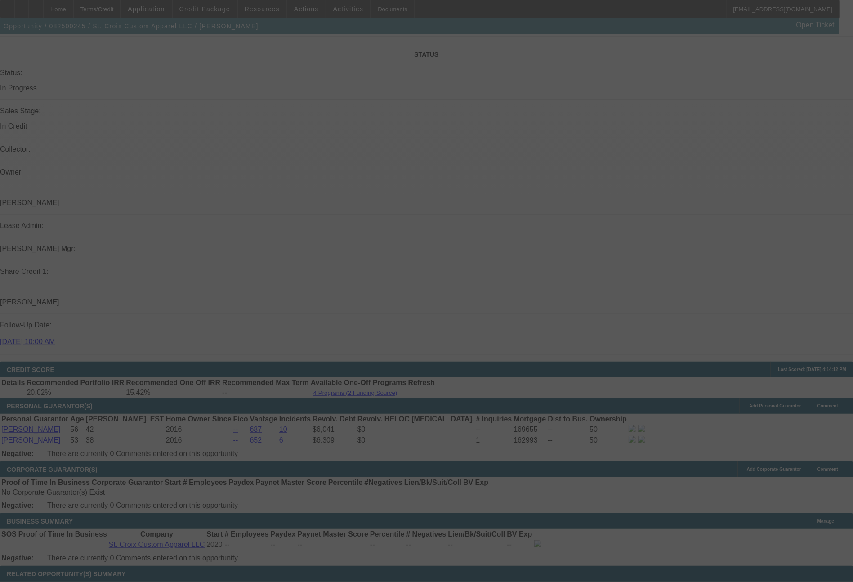
scroll to position [964, 0]
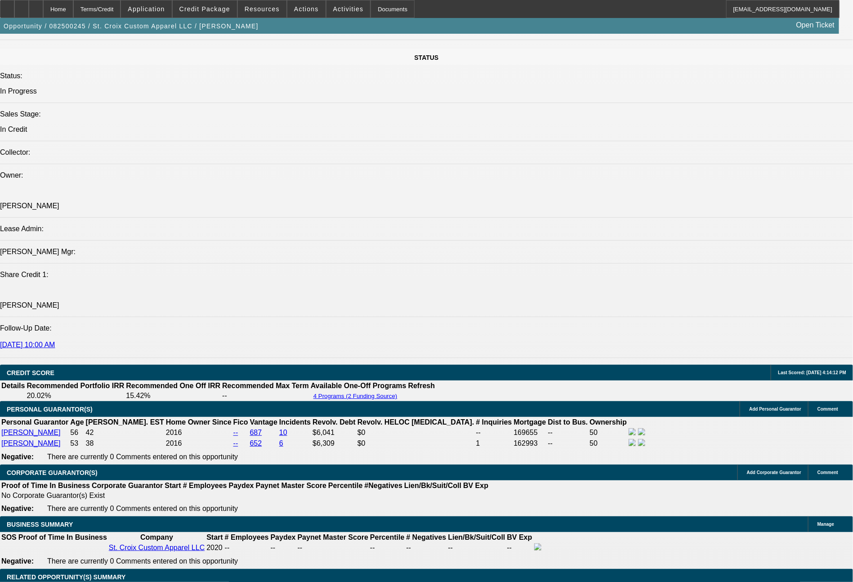
select select "0"
select select "2"
select select "0"
select select "6"
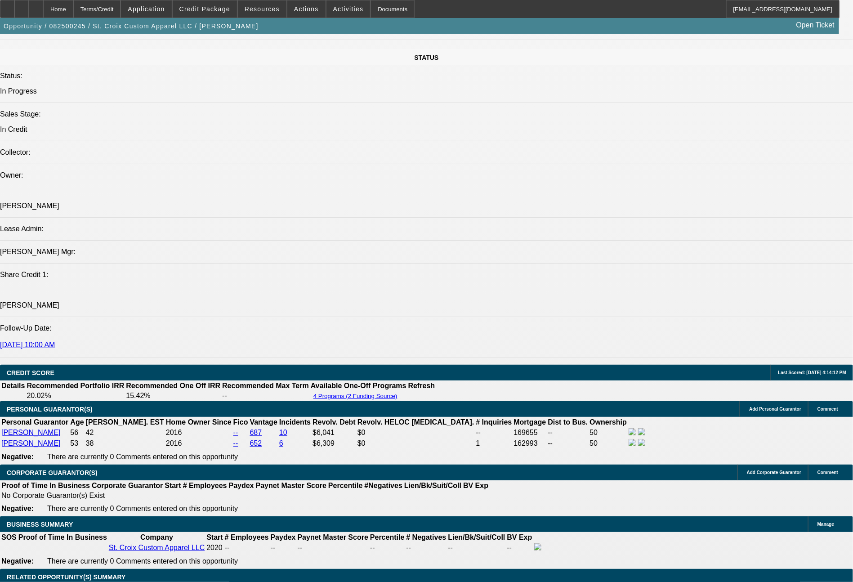
select select "0"
select select "2"
select select "0"
select select "6"
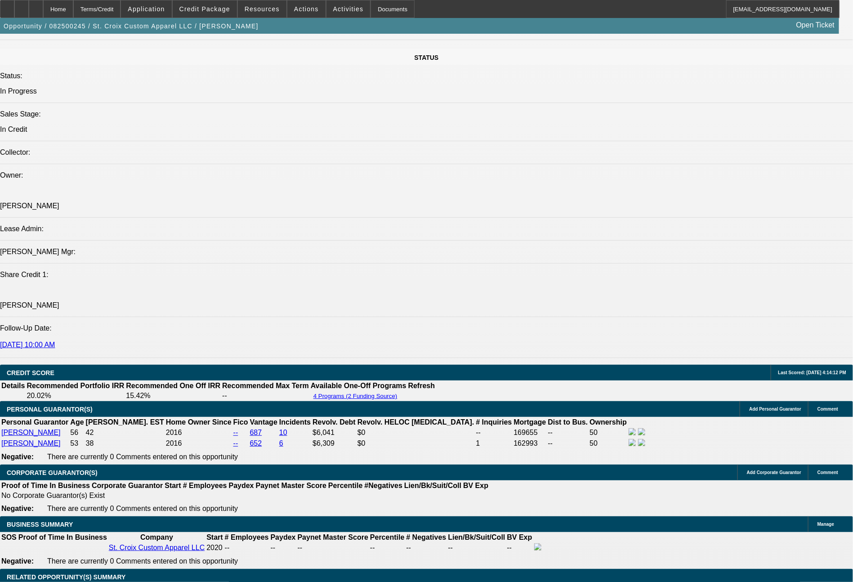
select select "0"
select select "2"
select select "0"
select select "6"
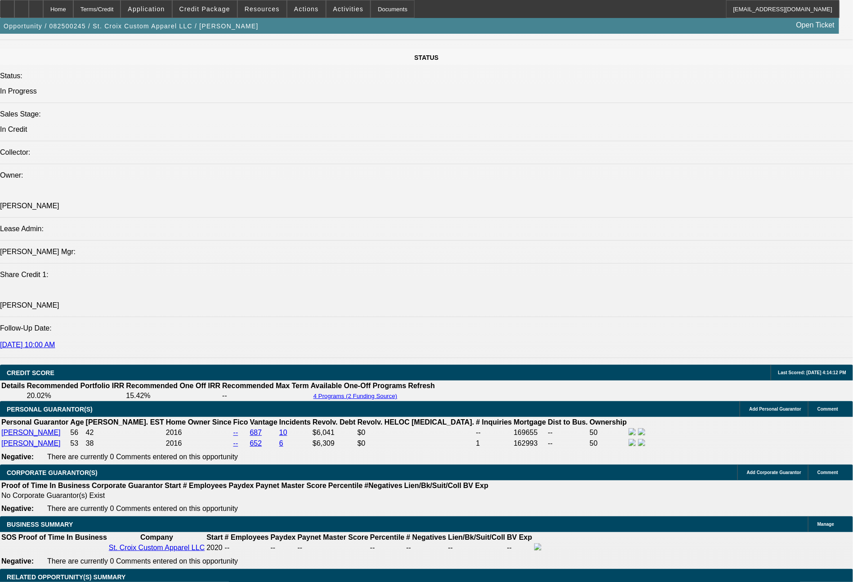
select select "0"
select select "2"
select select "0"
select select "6"
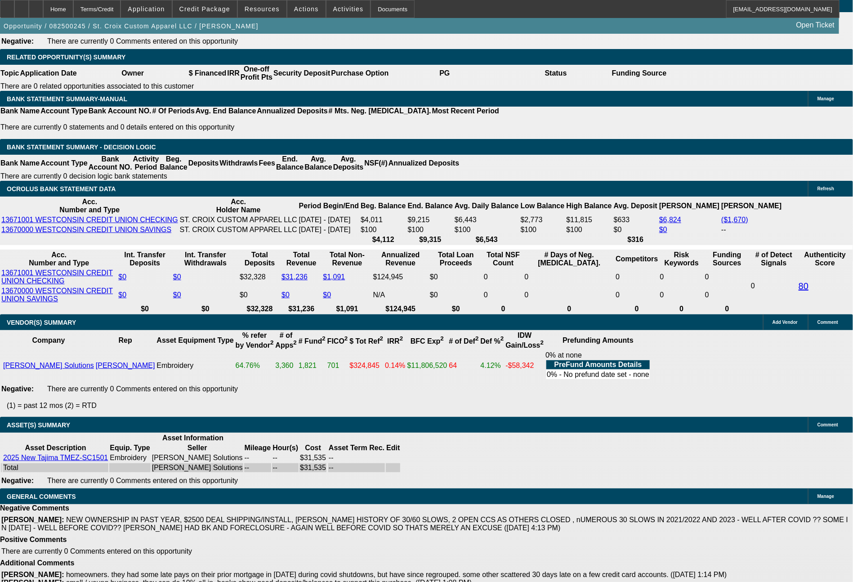
scroll to position [1408, 0]
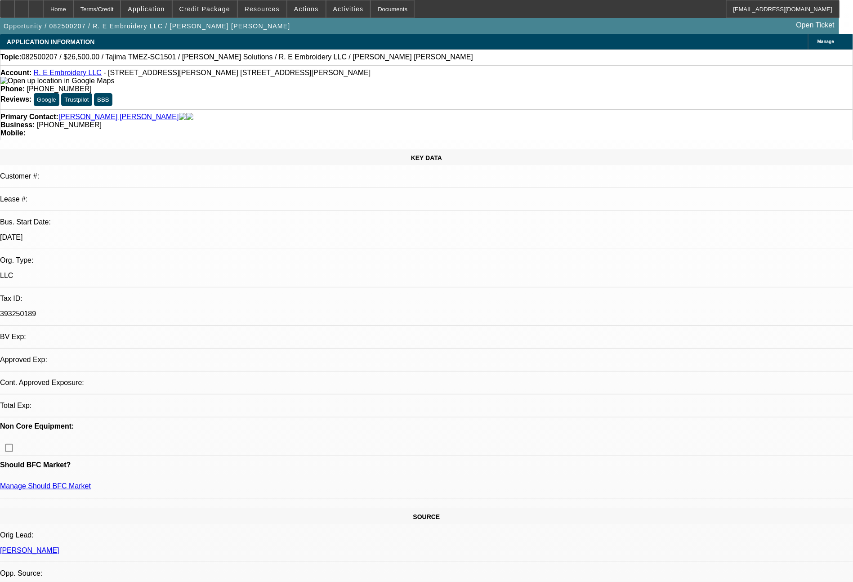
select select "0"
select select "2"
select select "0"
select select "6"
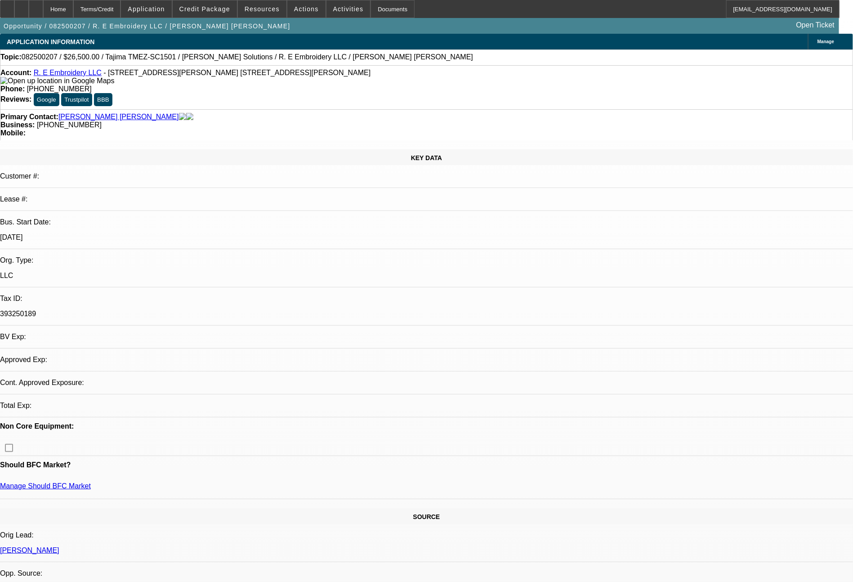
select select "0"
select select "2"
select select "0.1"
select select "4"
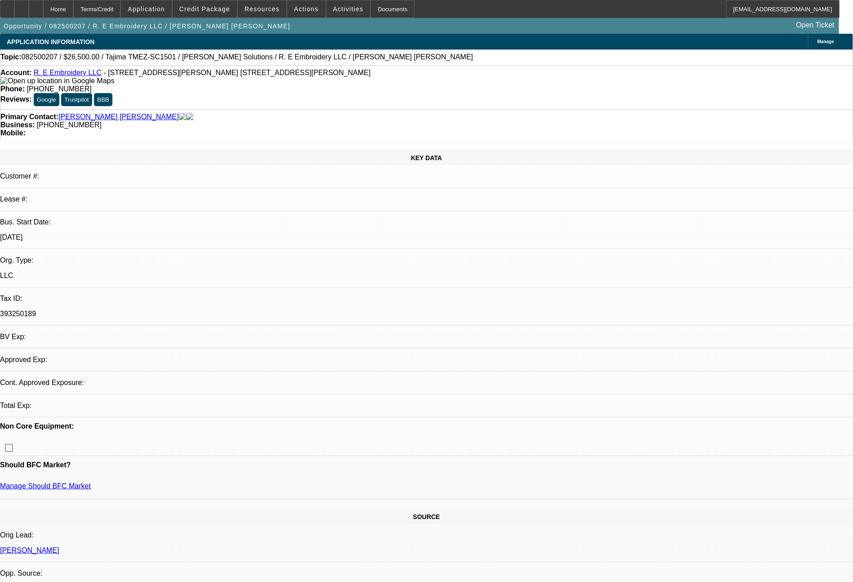
select select "0"
select select "2"
select select "0"
select select "6"
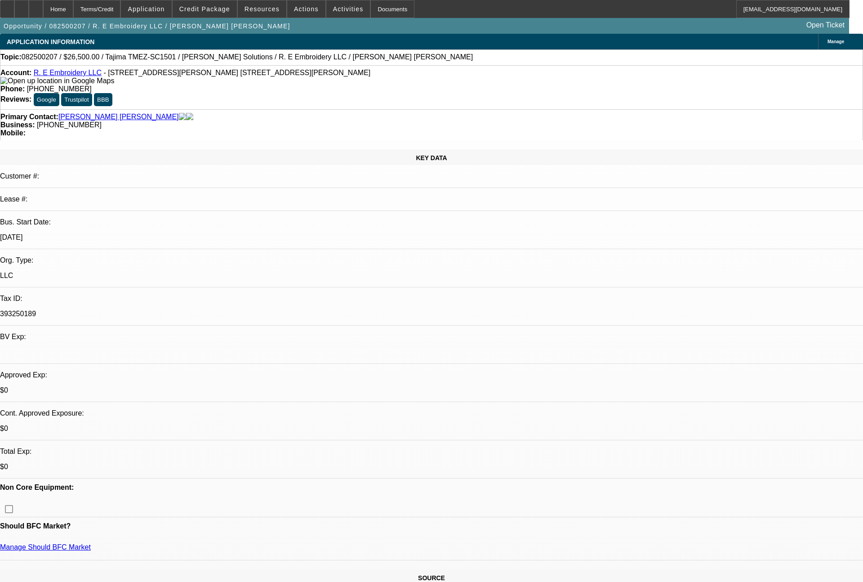
select select "0"
select select "2"
select select "0"
select select "6"
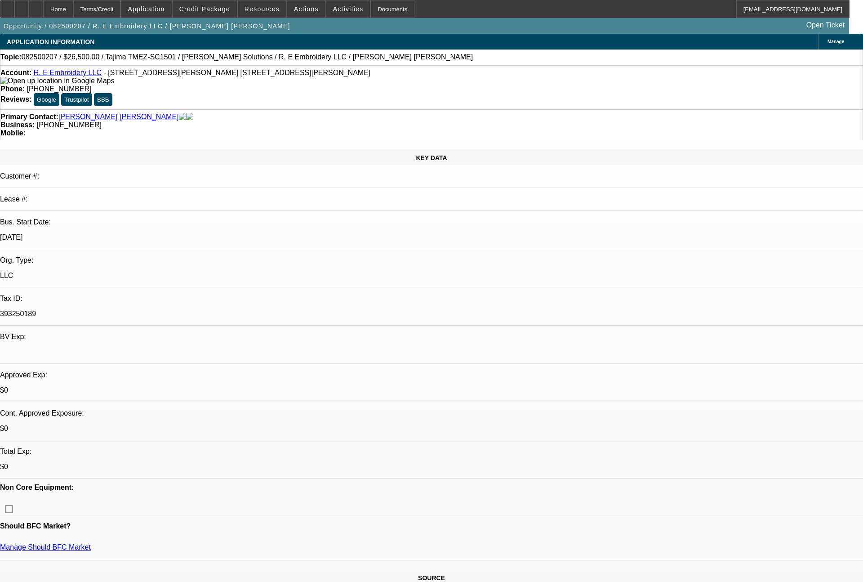
select select "0"
select select "2"
select select "0.1"
select select "4"
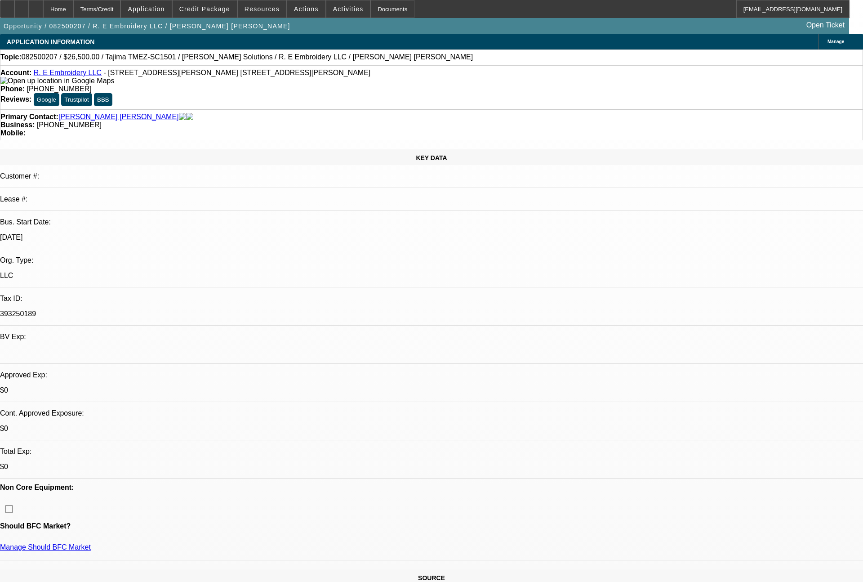
select select "0"
select select "2"
select select "0"
select select "6"
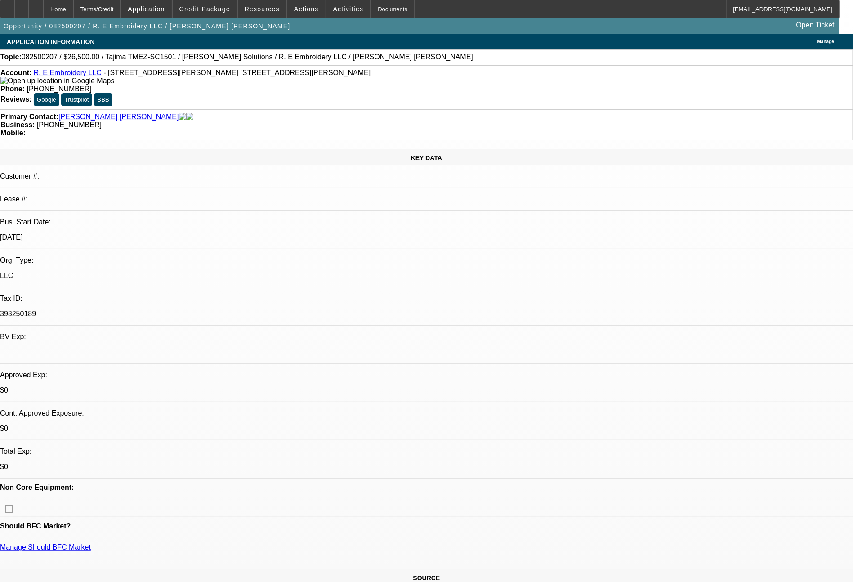
select select "0"
select select "2"
select select "0"
select select "6"
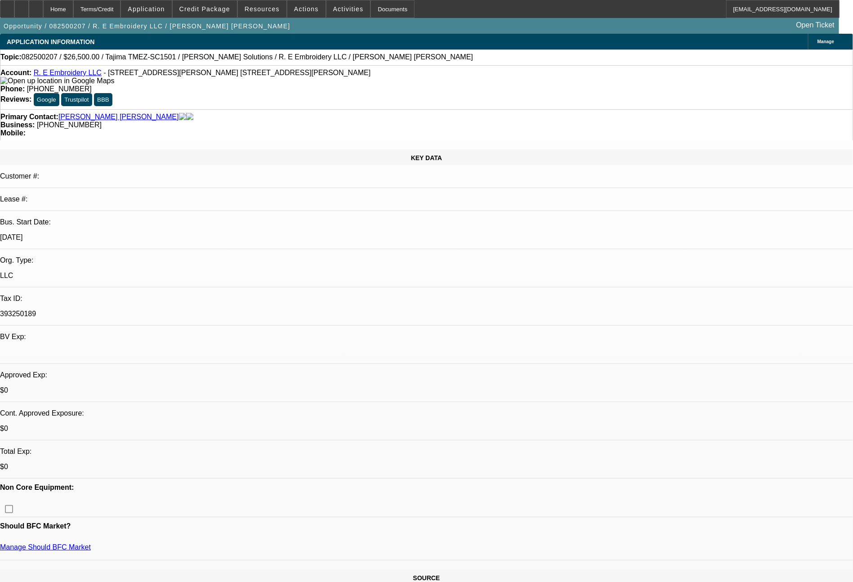
select select "0"
select select "2"
select select "0.1"
select select "4"
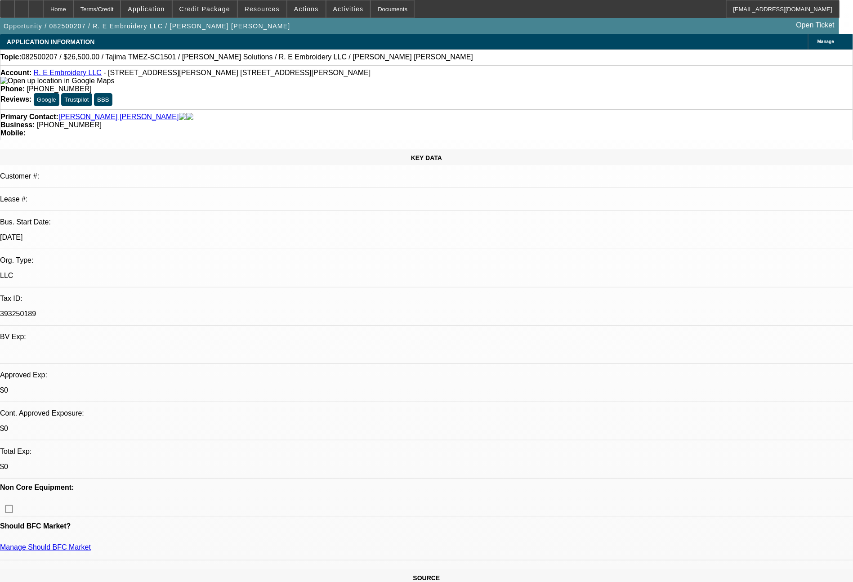
select select "0"
select select "2"
select select "0"
select select "6"
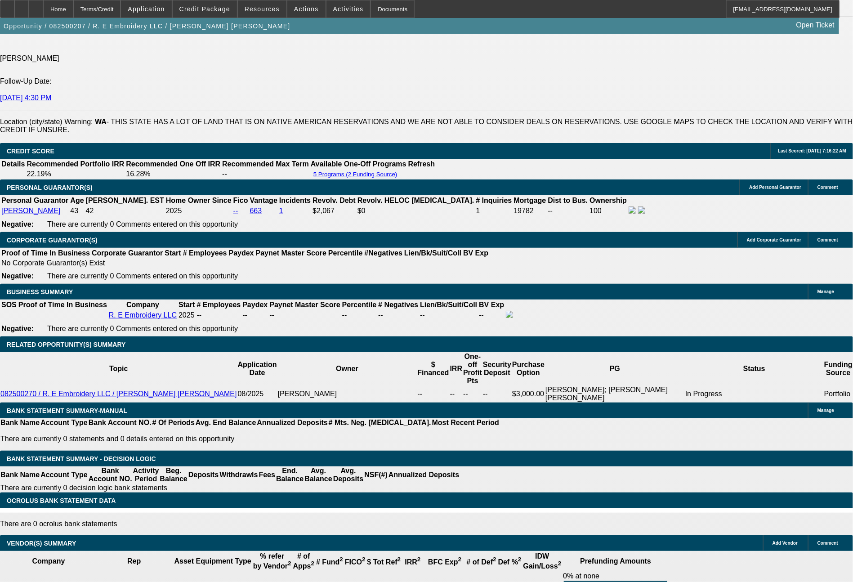
scroll to position [162, 11]
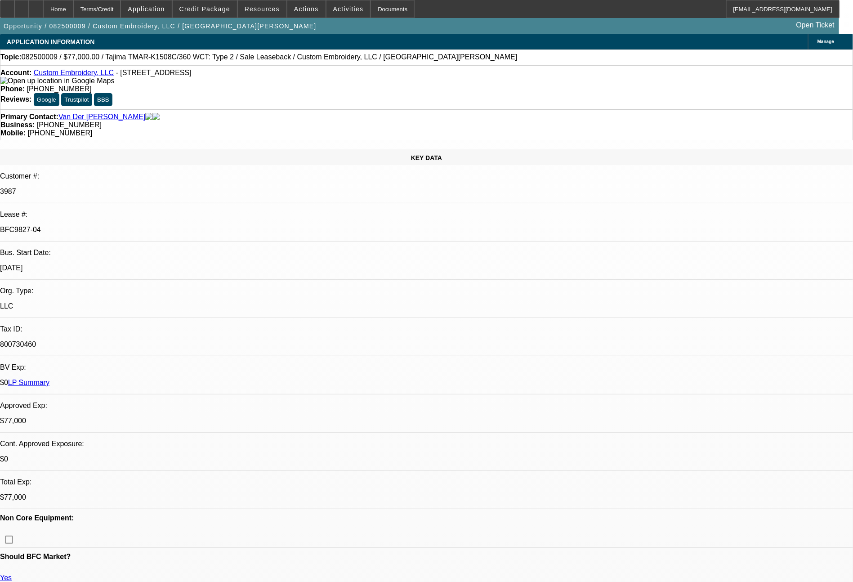
select select "0"
select select "2"
select select "0"
select select "2"
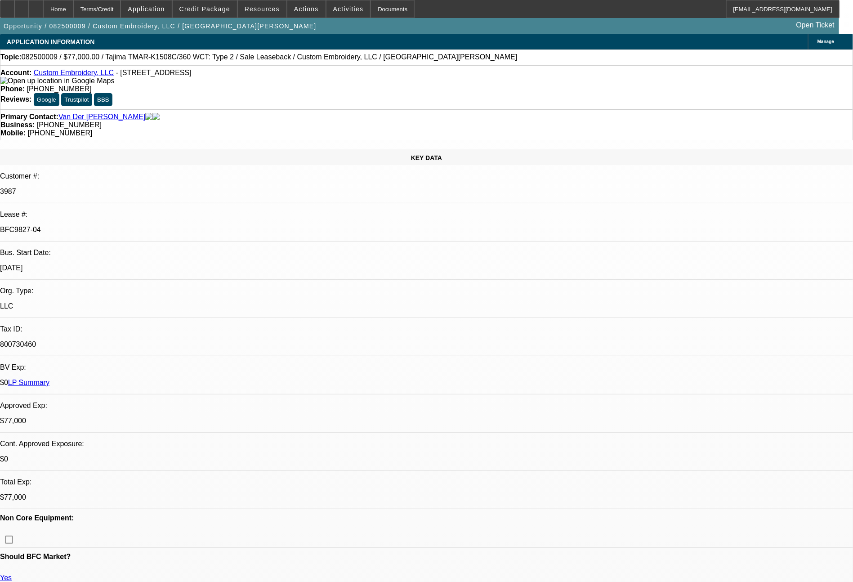
select select "0"
select select "2"
select select "0"
select select "2"
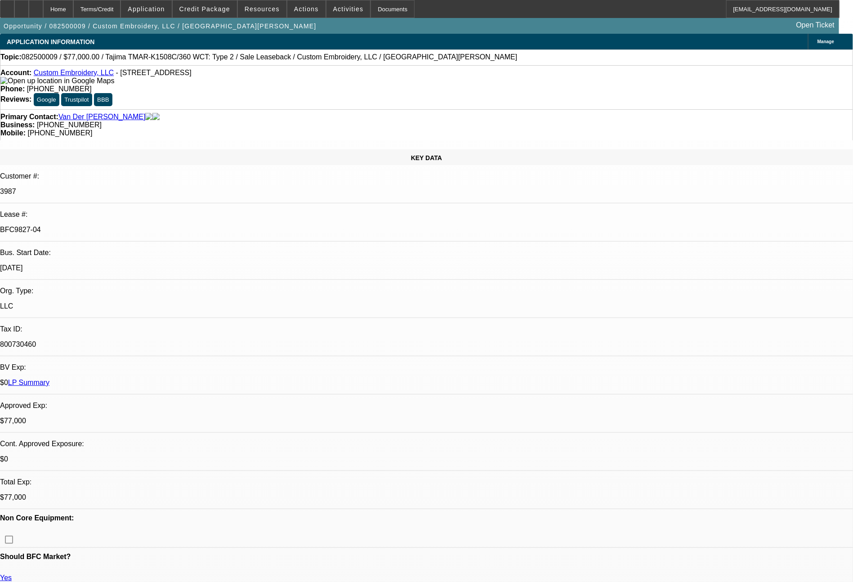
select select "0"
select select "2"
select select "0"
select select "2"
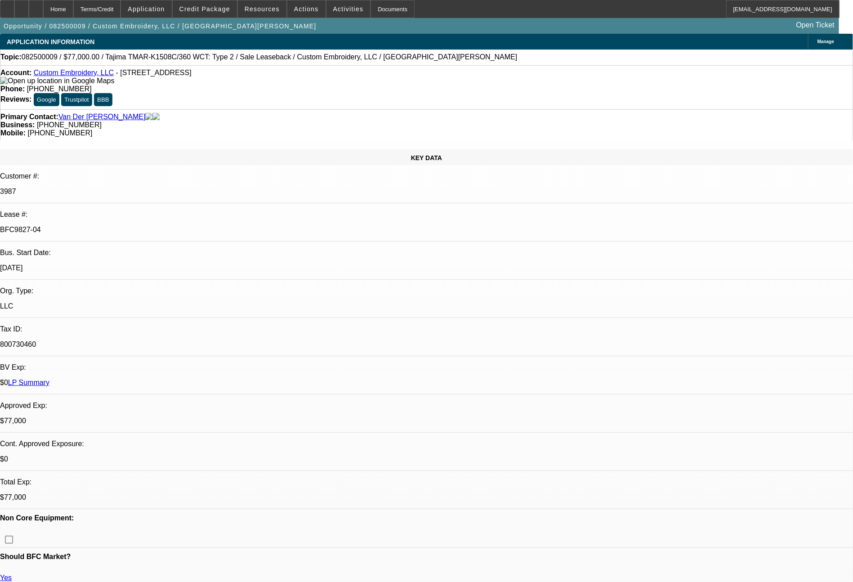
select select "0"
select select "2"
select select "0"
select select "2"
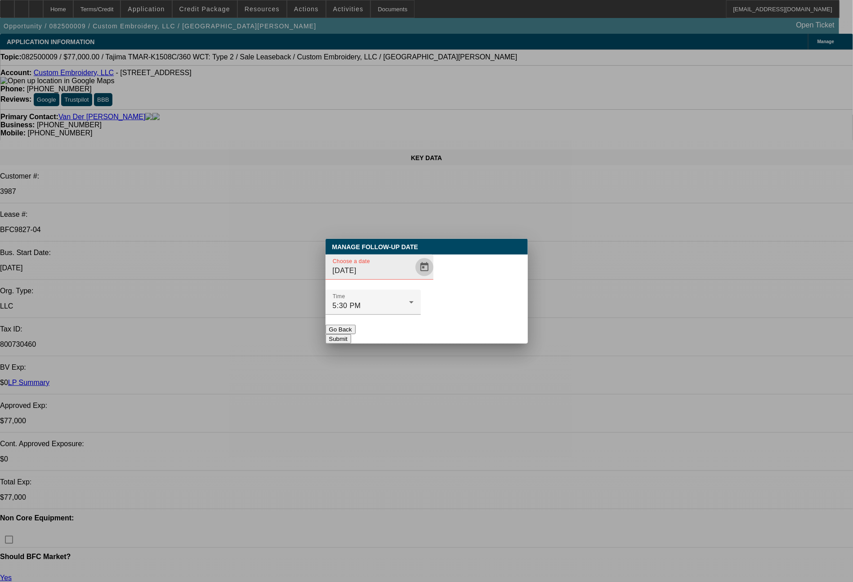
click at [413, 278] on span "Open calendar" at bounding box center [424, 267] width 22 height 22
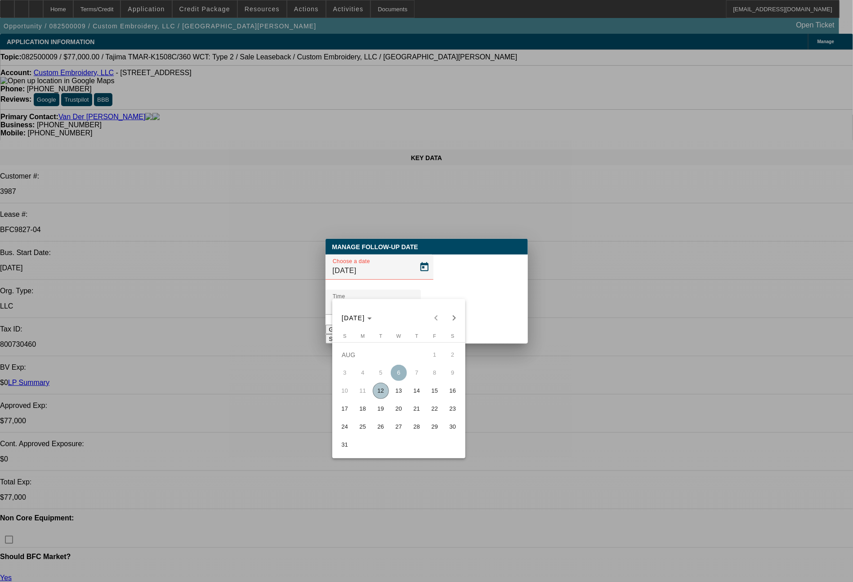
click at [386, 393] on span "12" at bounding box center [381, 390] width 16 height 16
type input "[DATE]"
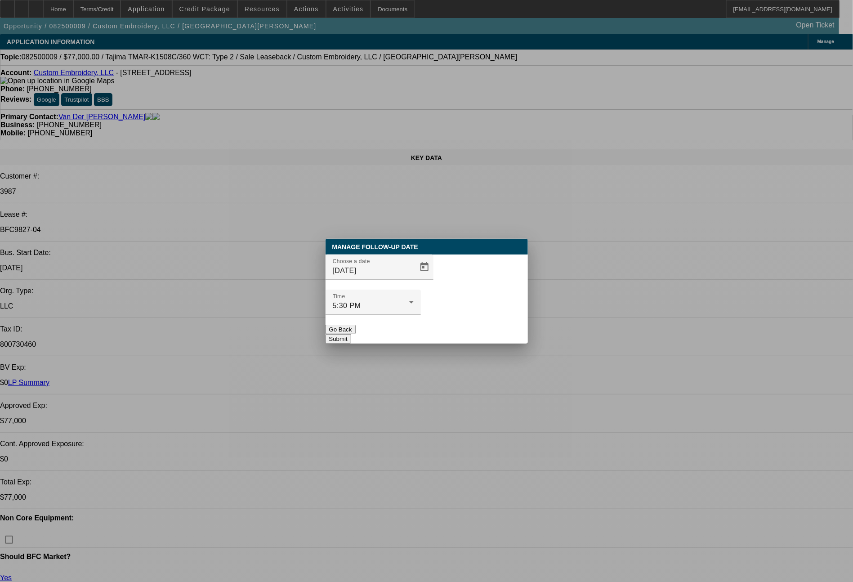
click at [351, 334] on button "Submit" at bounding box center [338, 338] width 26 height 9
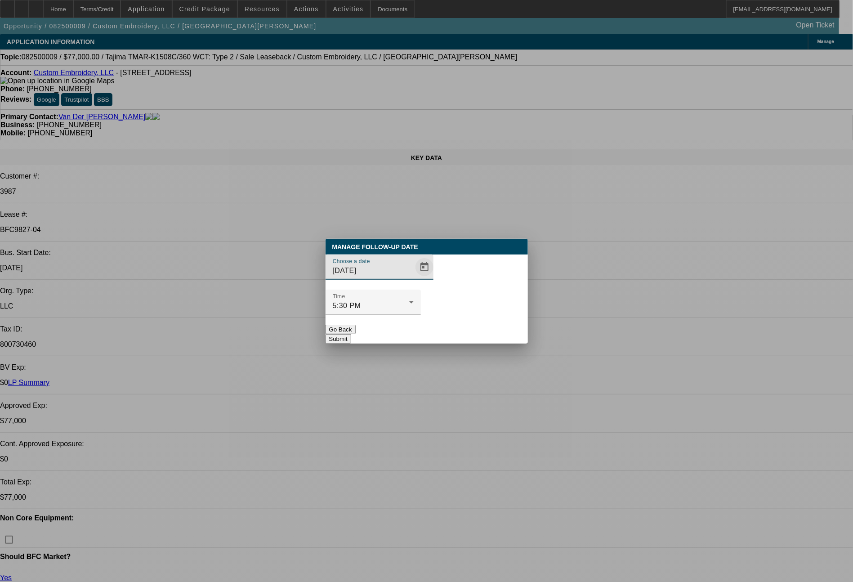
click at [413, 278] on span "Open calendar" at bounding box center [424, 267] width 22 height 22
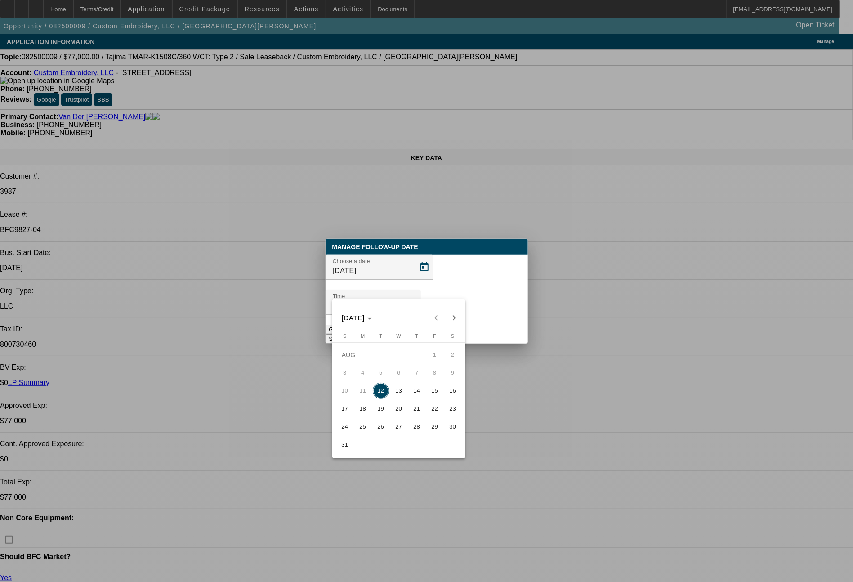
click at [381, 435] on span "26" at bounding box center [381, 426] width 16 height 16
type input "[DATE]"
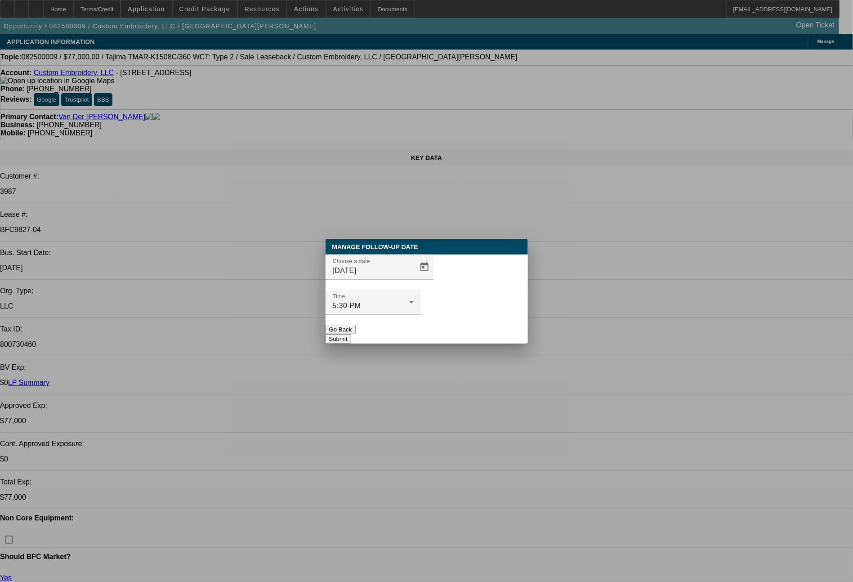
click at [351, 334] on button "Submit" at bounding box center [338, 338] width 26 height 9
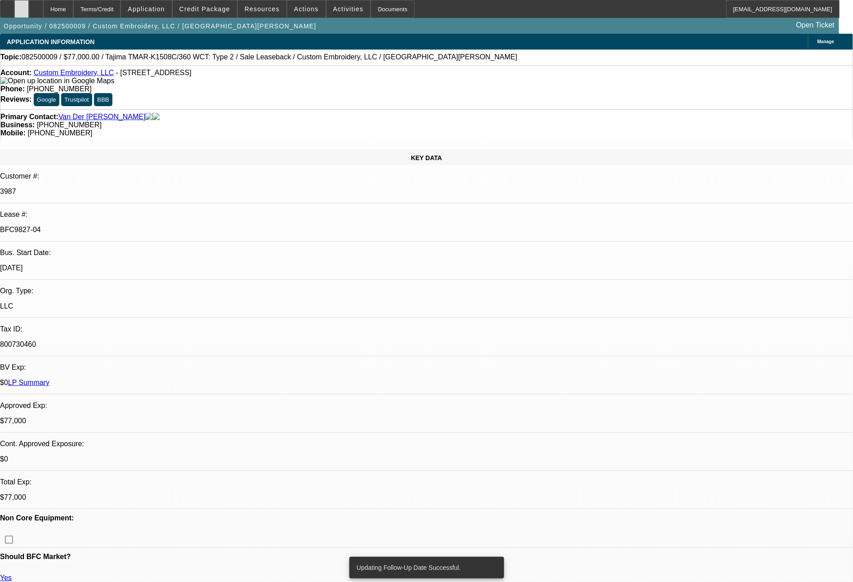
click at [27, 13] on div at bounding box center [21, 9] width 14 height 18
click at [7, 6] on icon at bounding box center [7, 6] width 0 height 0
